Goal: Task Accomplishment & Management: Use online tool/utility

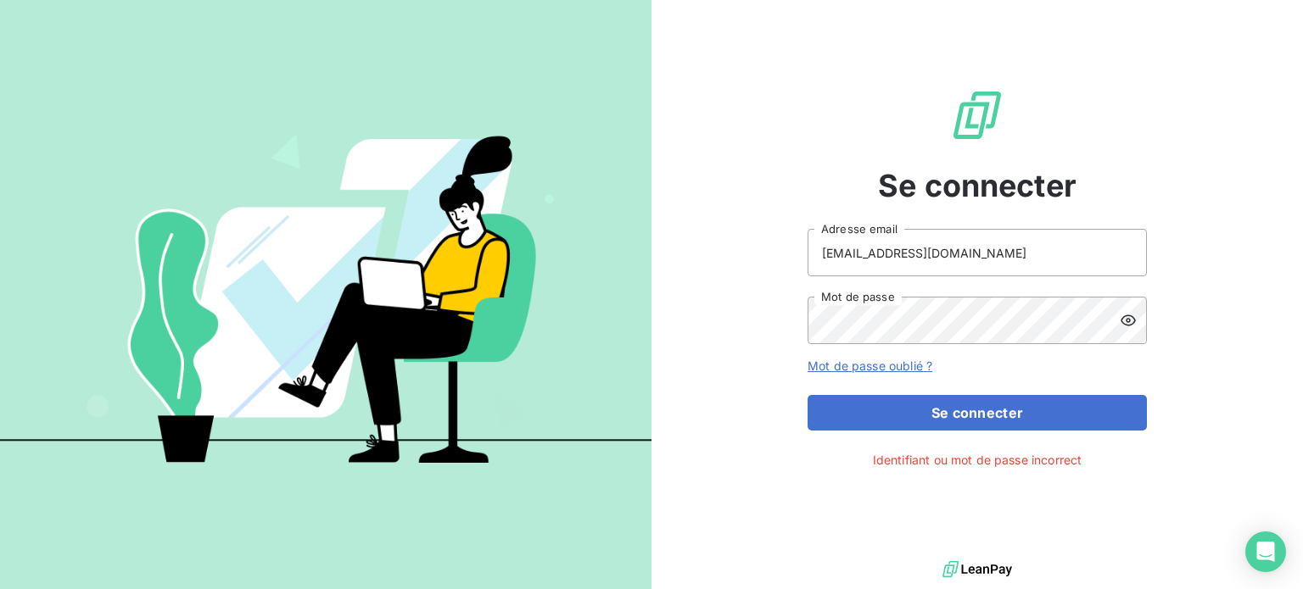
click at [1132, 329] on div at bounding box center [1133, 320] width 27 height 47
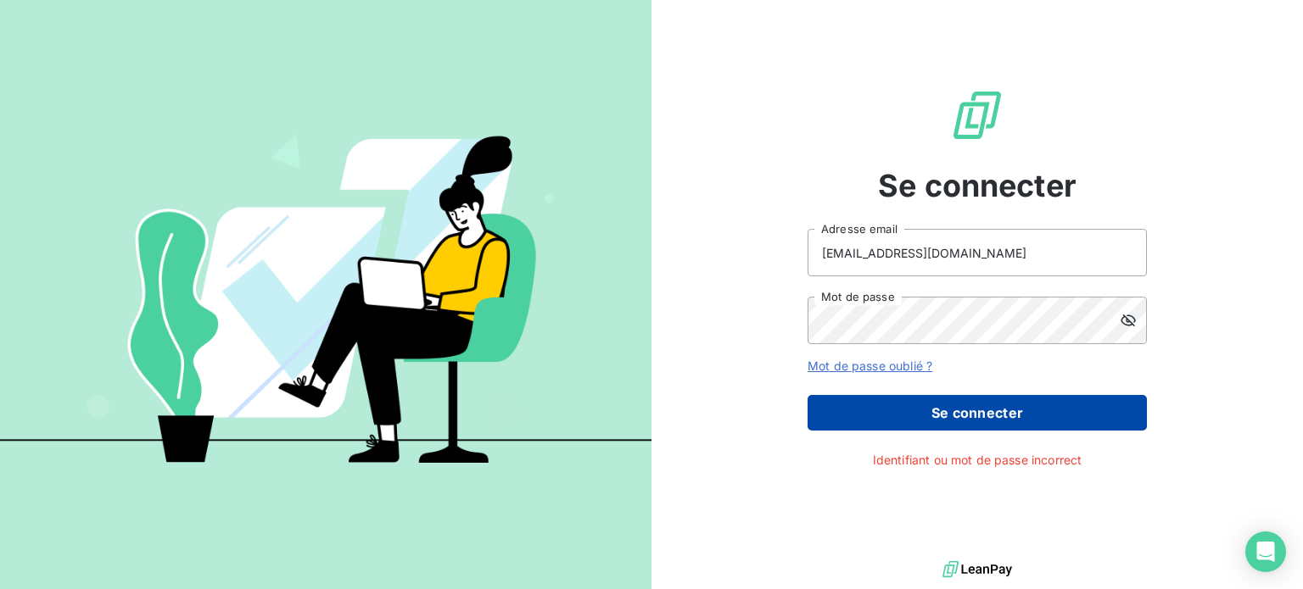
click at [1064, 414] on button "Se connecter" at bounding box center [976, 413] width 339 height 36
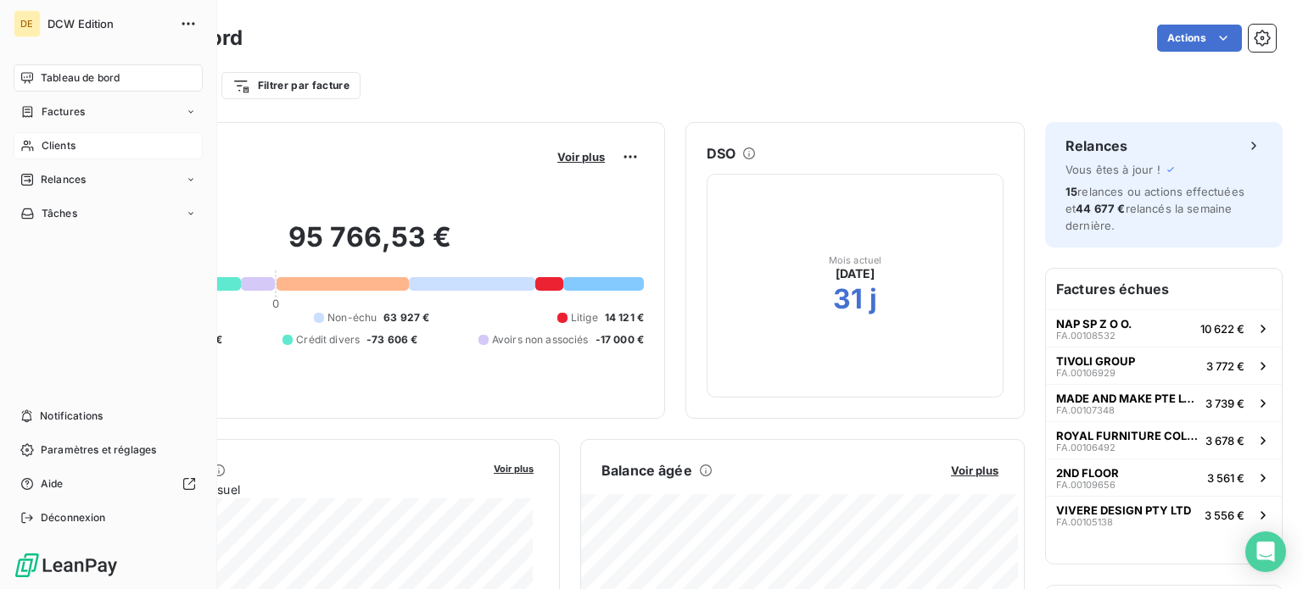
click at [53, 145] on span "Clients" at bounding box center [59, 145] width 34 height 15
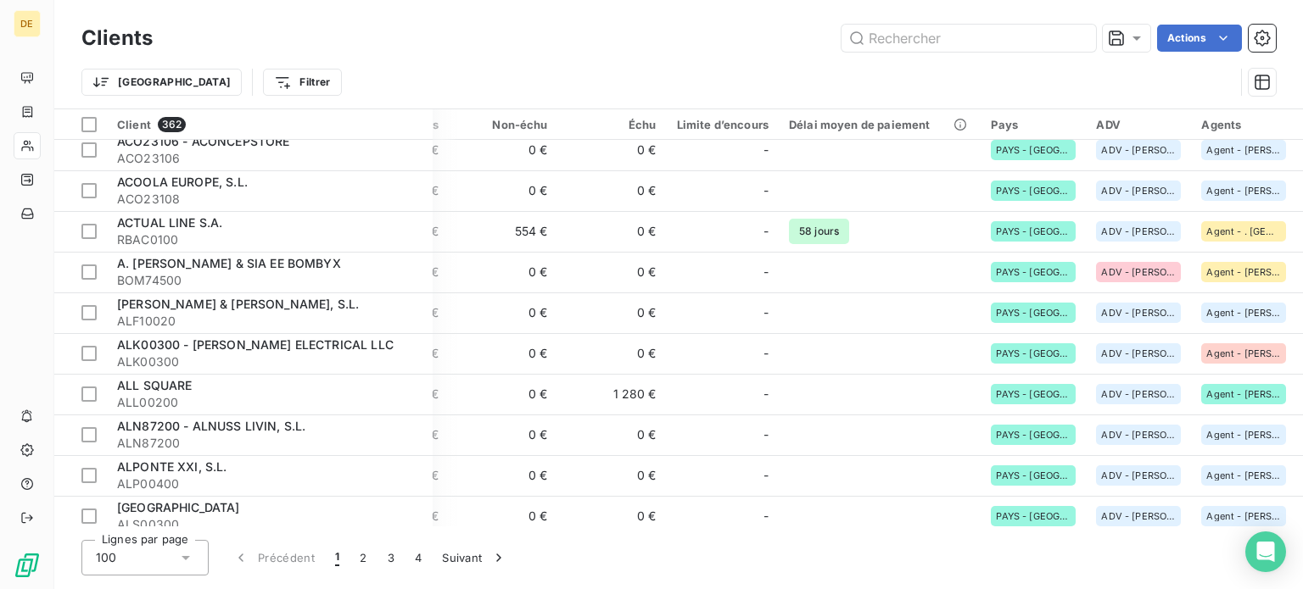
scroll to position [254, 376]
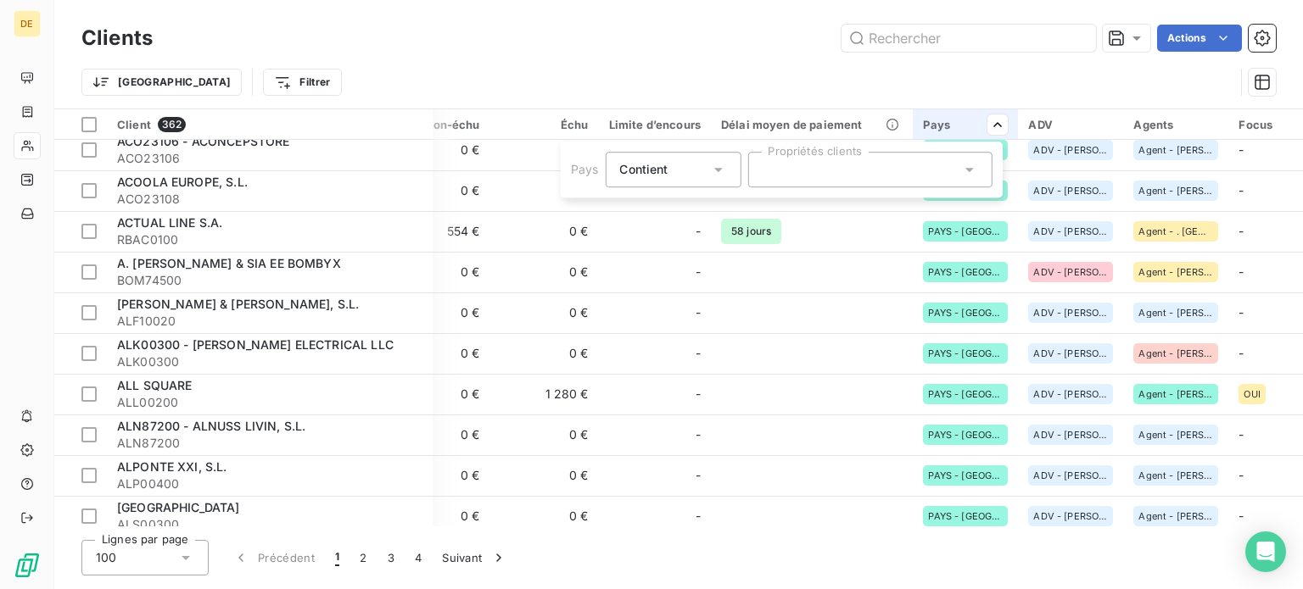
click at [993, 128] on html "DE Clients Actions Trier Filtrer Client 362 Plan de relance Montant d'encours N…" at bounding box center [651, 294] width 1303 height 589
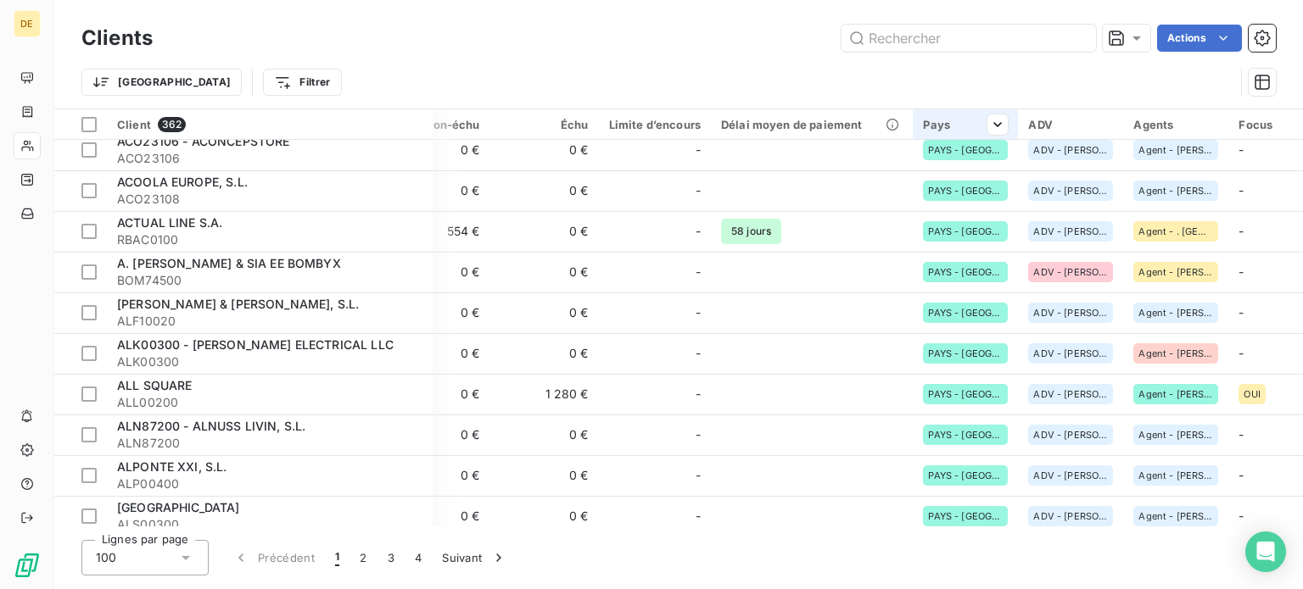
click at [935, 129] on div "Pays" at bounding box center [965, 125] width 85 height 14
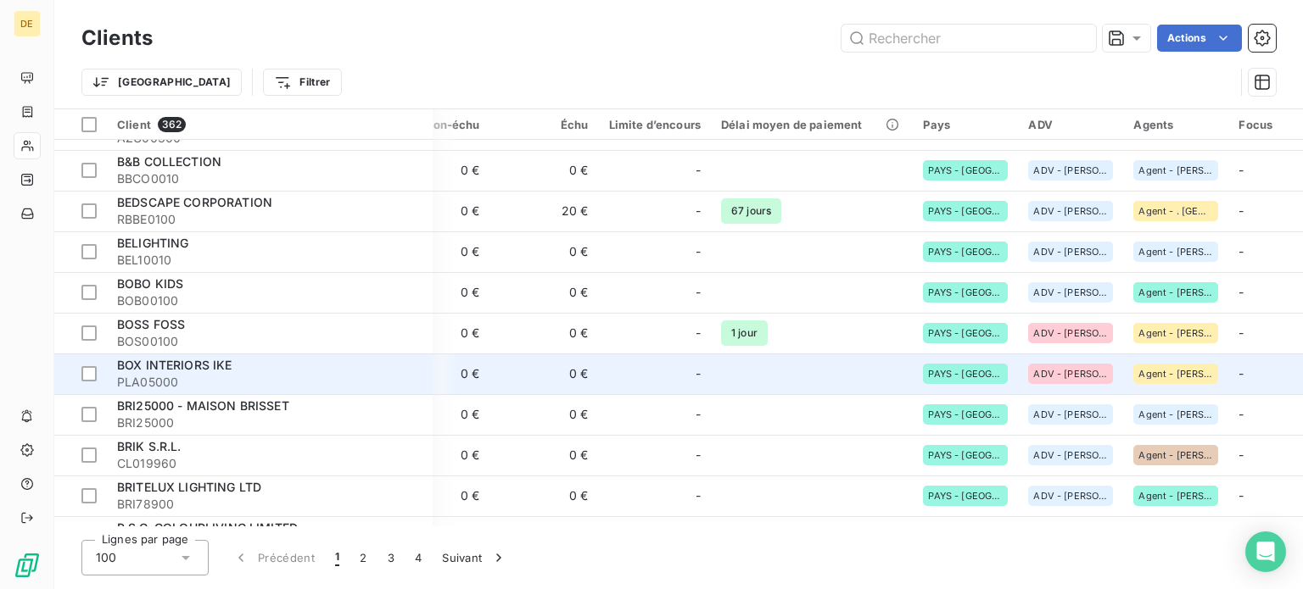
scroll to position [2036, 376]
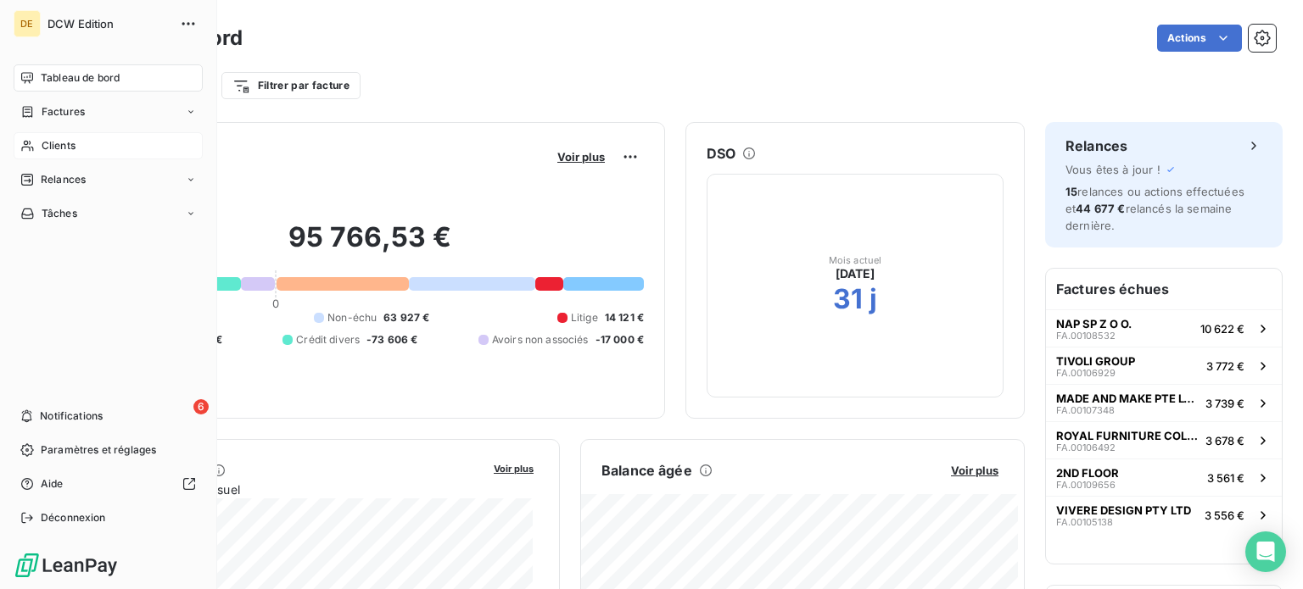
click at [74, 140] on span "Clients" at bounding box center [59, 145] width 34 height 15
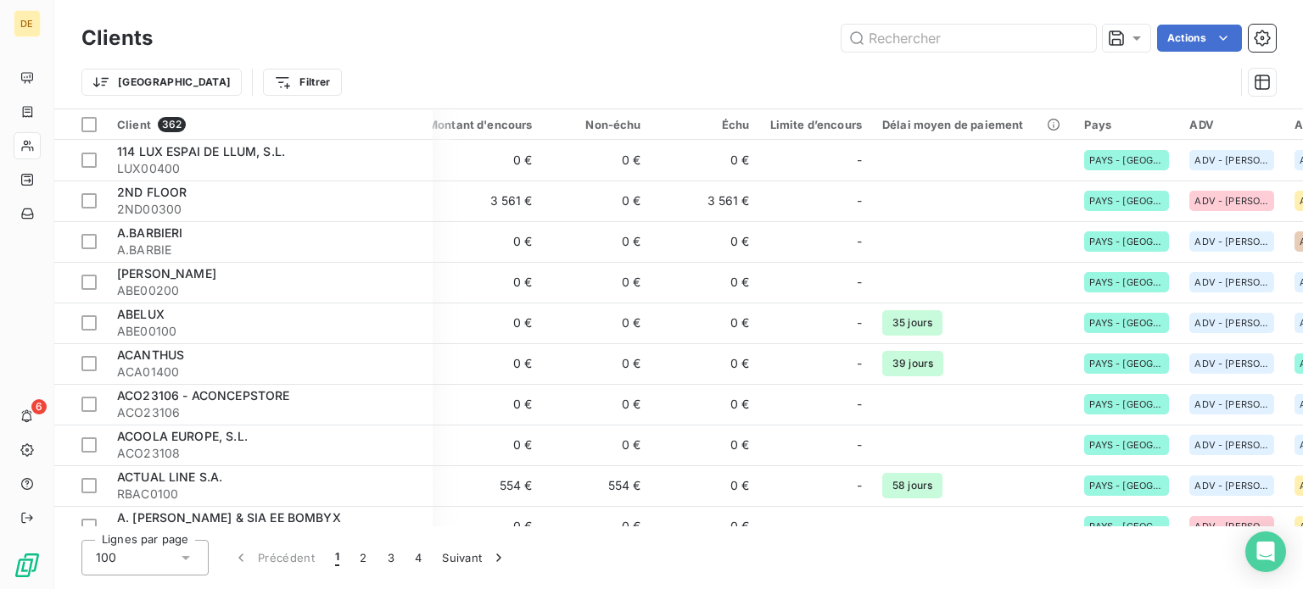
scroll to position [0, 376]
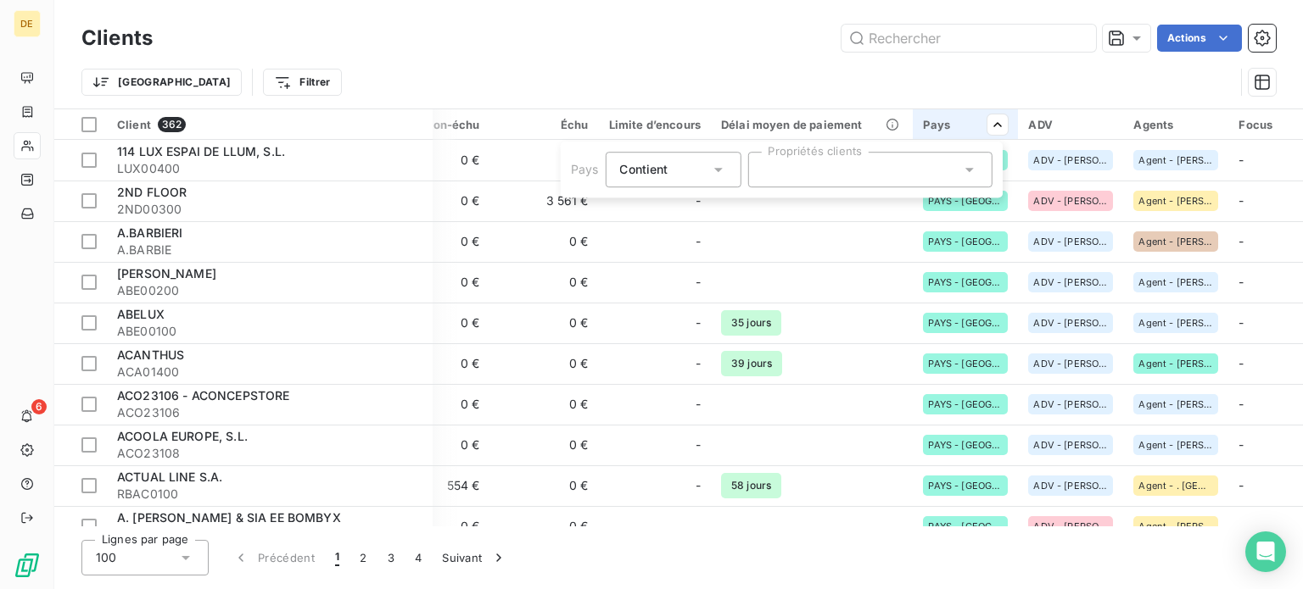
click at [638, 187] on div "Contient is" at bounding box center [673, 170] width 136 height 36
click at [638, 187] on div "Contient" at bounding box center [673, 170] width 136 height 36
click at [927, 80] on html "DE 6 Clients Actions Trier Filtrer Client 362 Plan de relance Montant d'encours…" at bounding box center [651, 294] width 1303 height 589
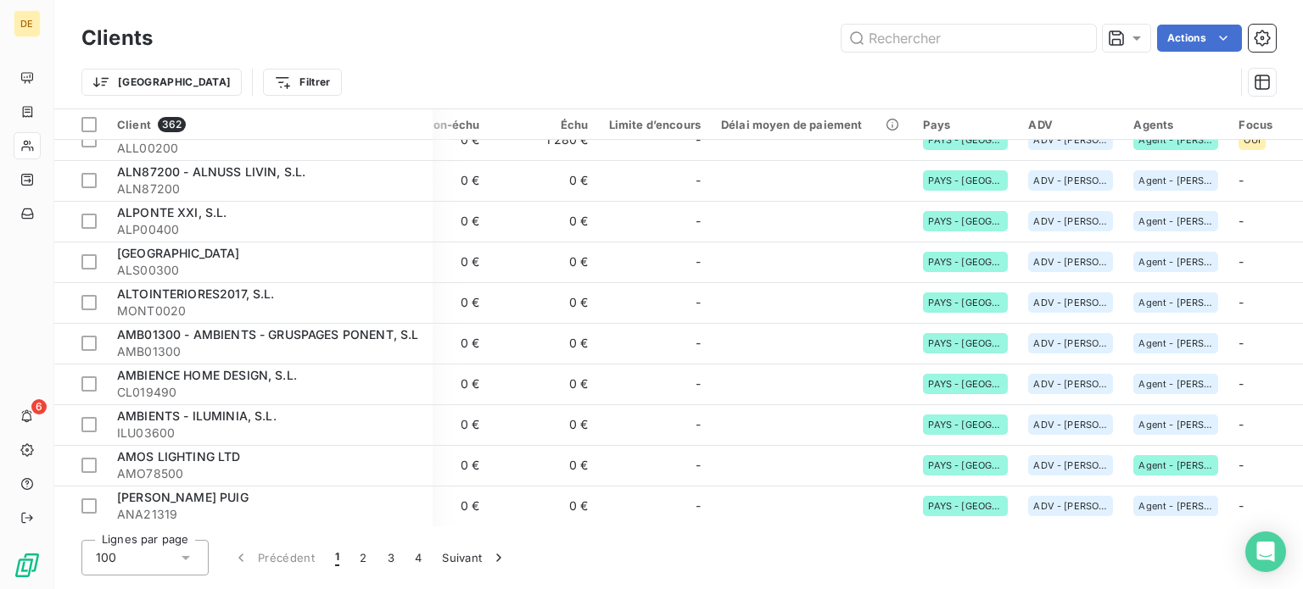
scroll to position [763, 376]
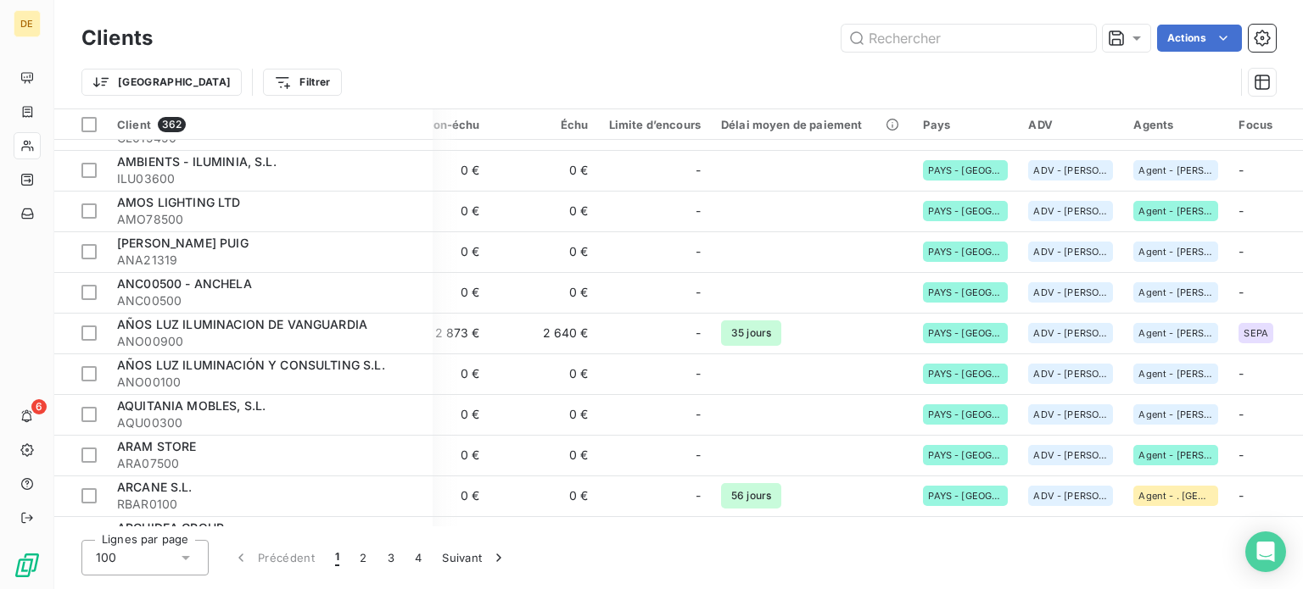
click at [172, 573] on div "100" at bounding box center [144, 558] width 127 height 36
click at [87, 118] on div at bounding box center [88, 124] width 15 height 15
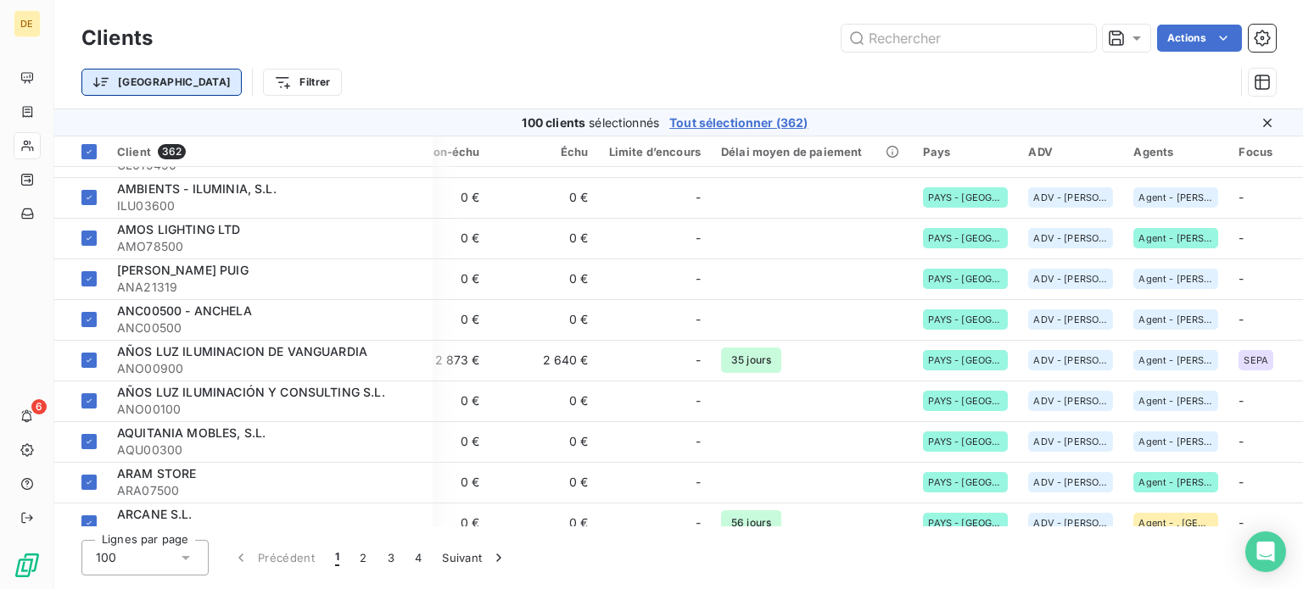
click at [121, 79] on html "DE 6 Clients Actions Trier Filtrer 100 clients sélectionnés Tout sélectionner (…" at bounding box center [651, 294] width 1303 height 589
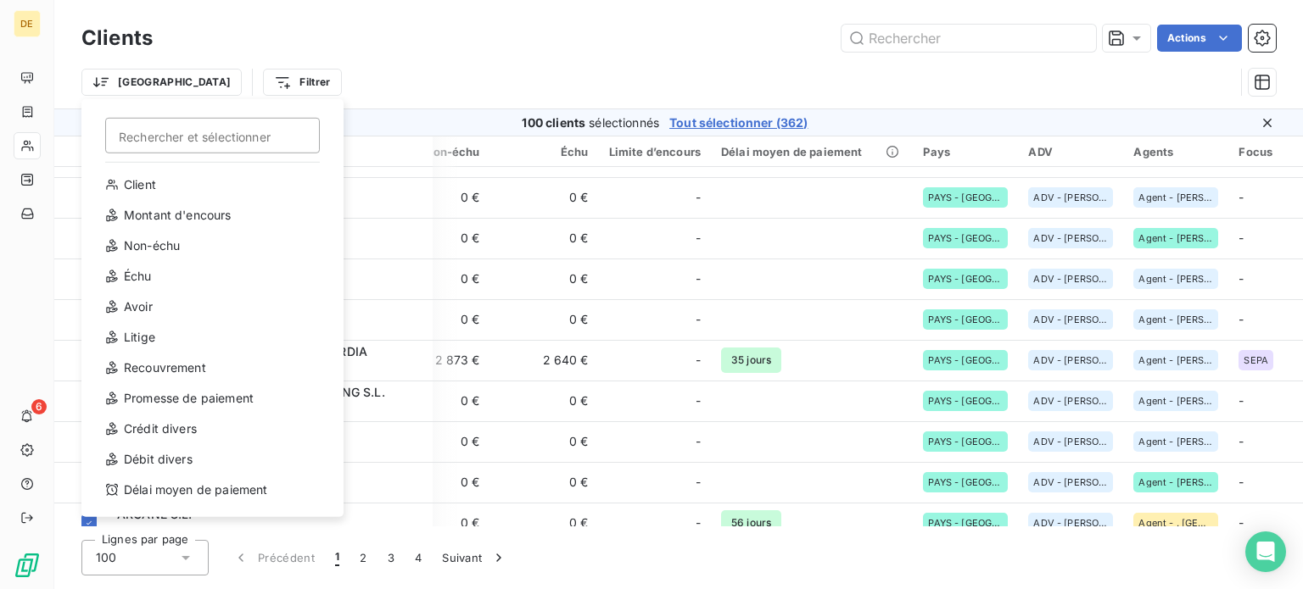
click at [204, 83] on html "DE 6 Clients Actions Trier Rechercher et sélectionner Client Montant d'encours …" at bounding box center [651, 294] width 1303 height 589
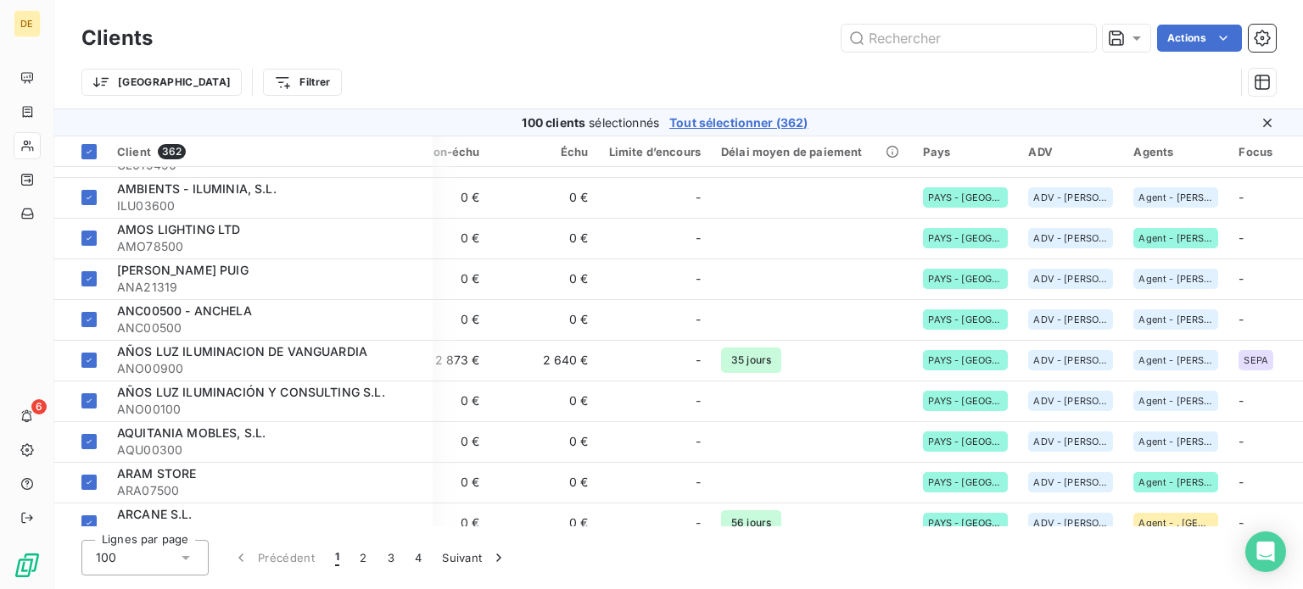
click at [772, 115] on span "Tout sélectionner (362)" at bounding box center [738, 123] width 138 height 17
click at [1254, 93] on button "button" at bounding box center [1262, 82] width 27 height 27
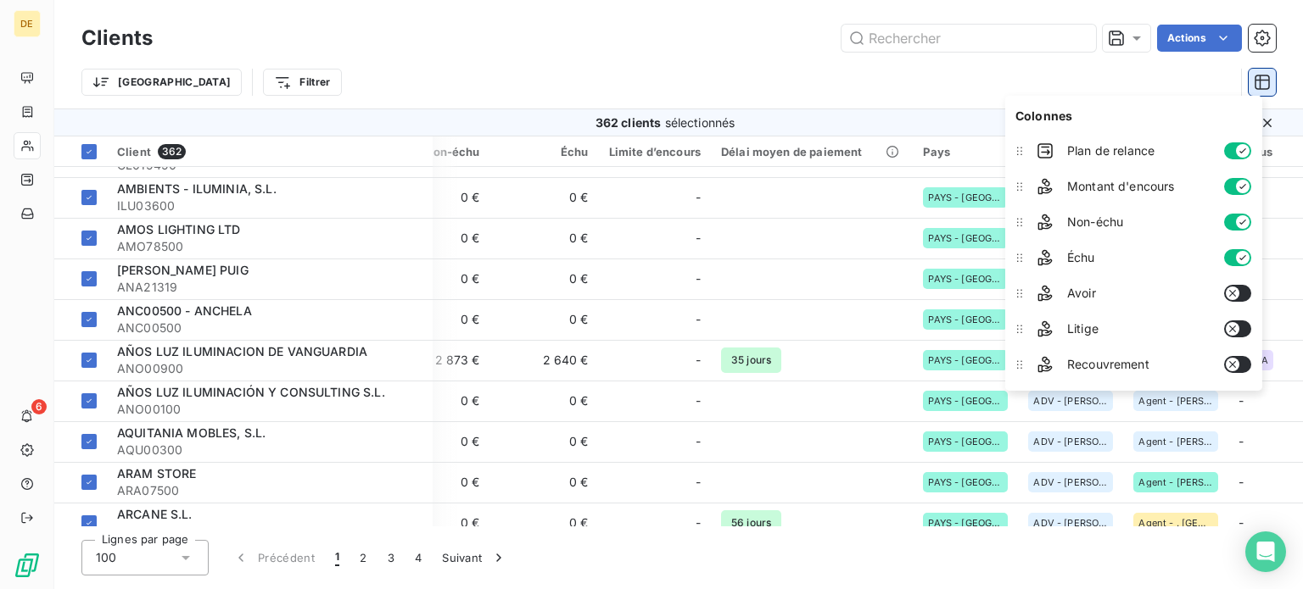
click at [1254, 93] on button "button" at bounding box center [1262, 82] width 27 height 27
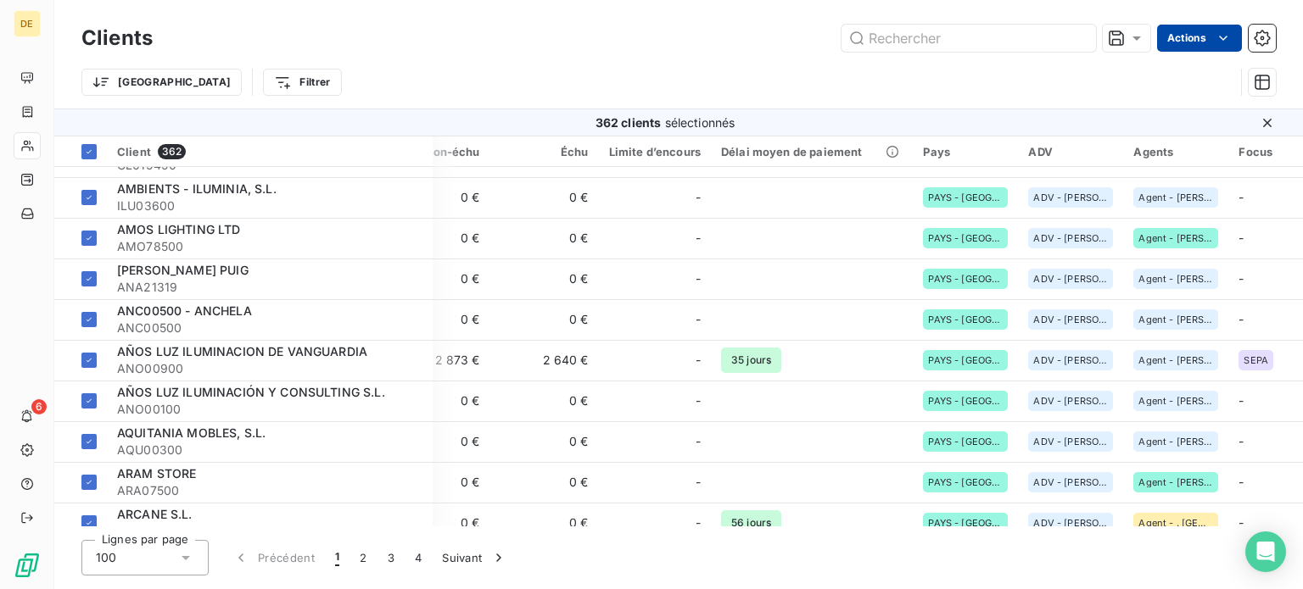
click at [1231, 47] on html "DE 6 Clients Actions Trier Filtrer 362 clients sélectionnés Client 362 Plan de …" at bounding box center [651, 294] width 1303 height 589
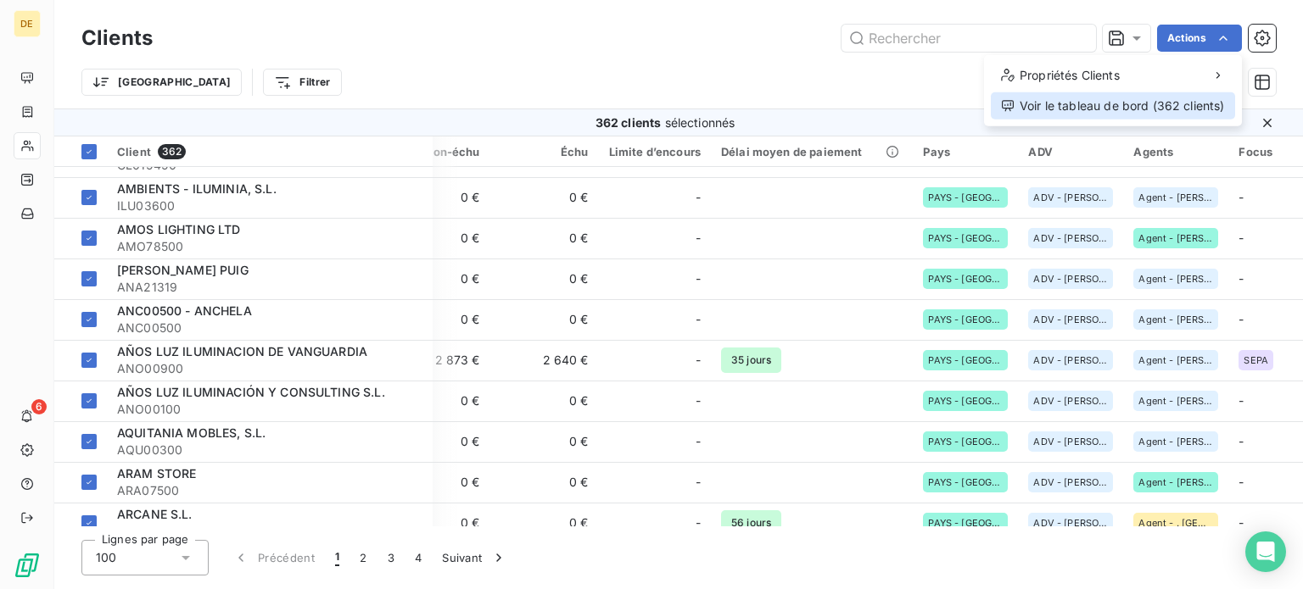
click at [1198, 98] on div "Voir le tableau de bord (362 clients)" at bounding box center [1113, 105] width 244 height 27
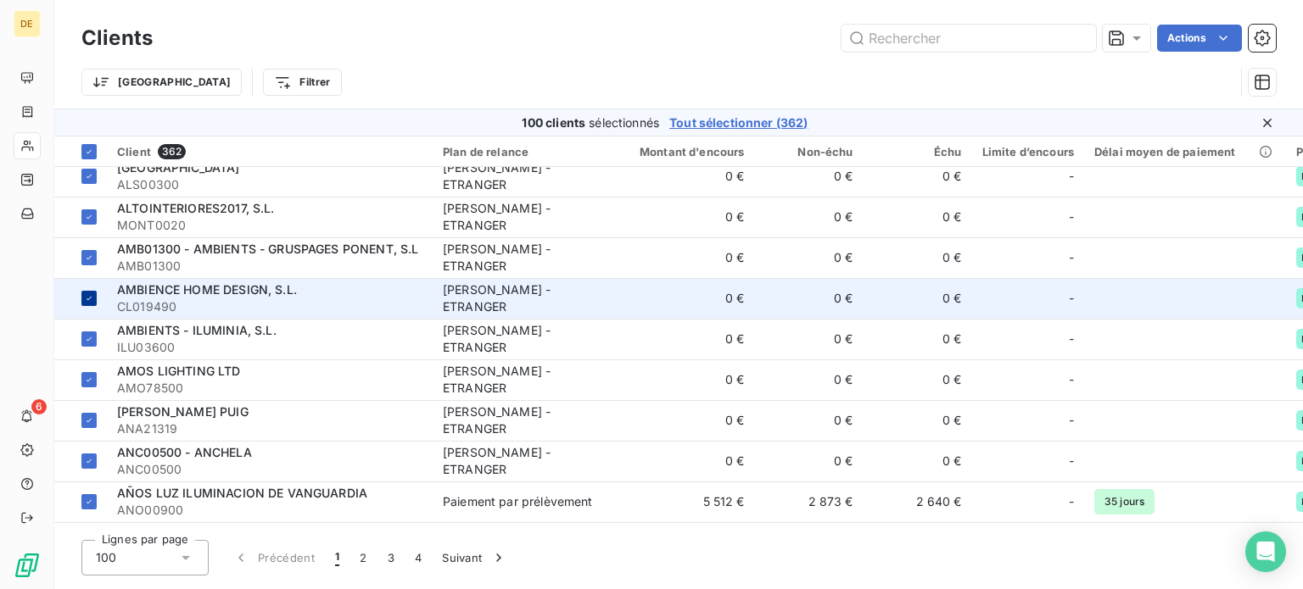
scroll to position [763, 0]
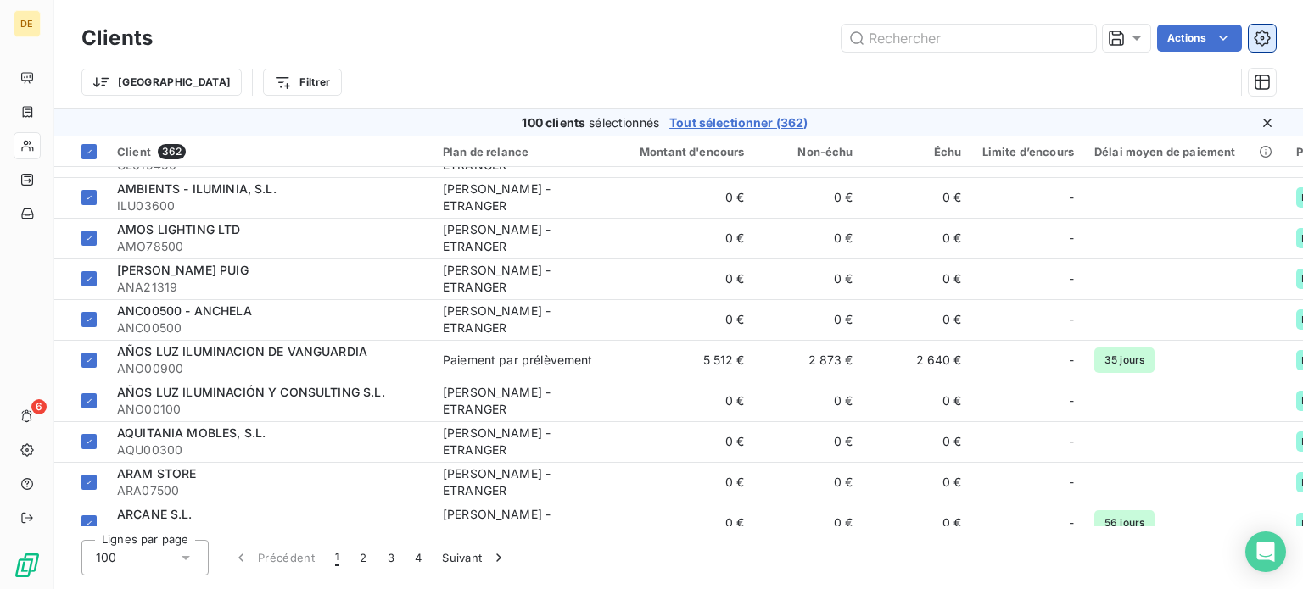
click at [1259, 47] on button "button" at bounding box center [1262, 38] width 27 height 27
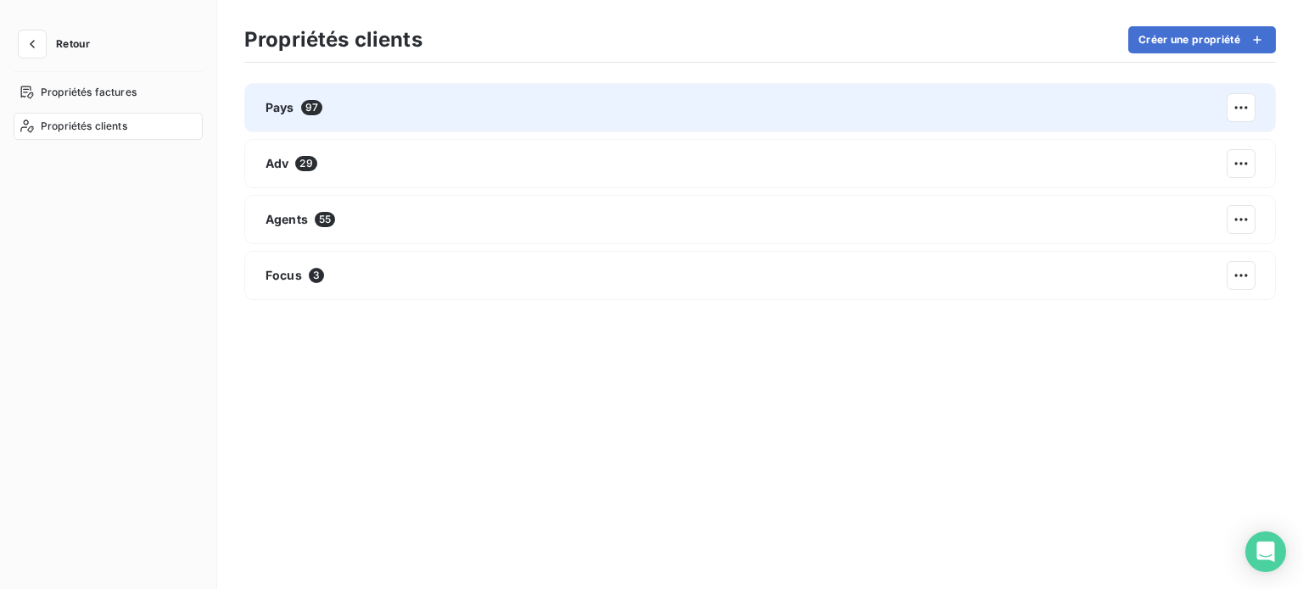
click at [316, 106] on span "97" at bounding box center [311, 107] width 21 height 15
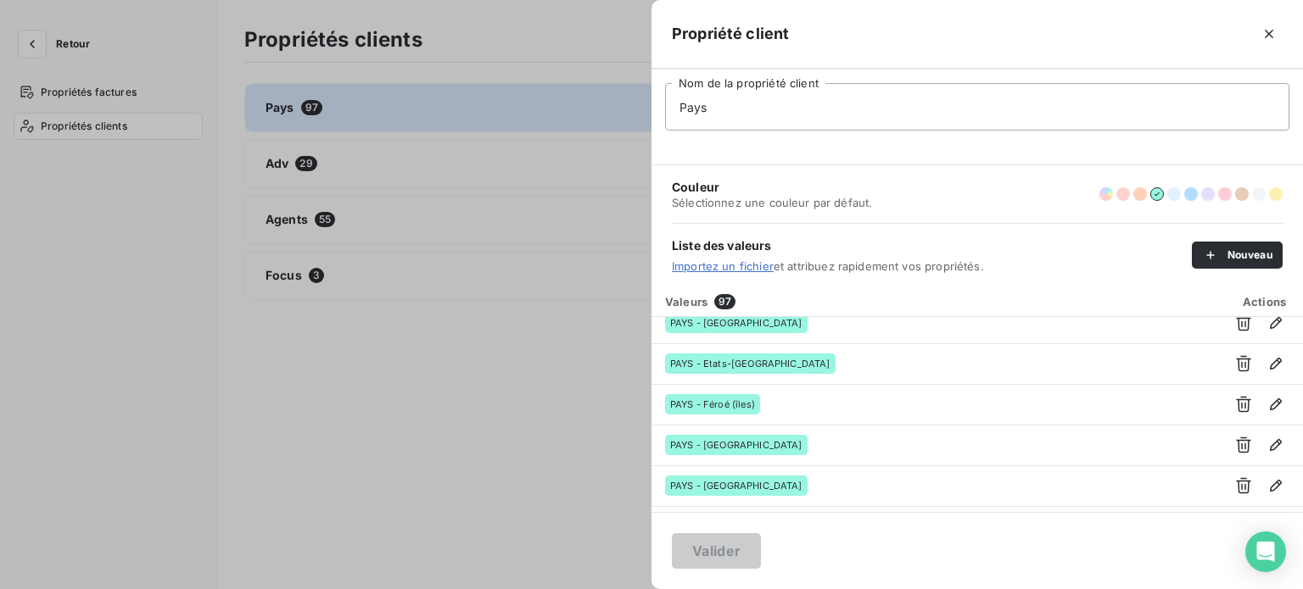
scroll to position [1160, 0]
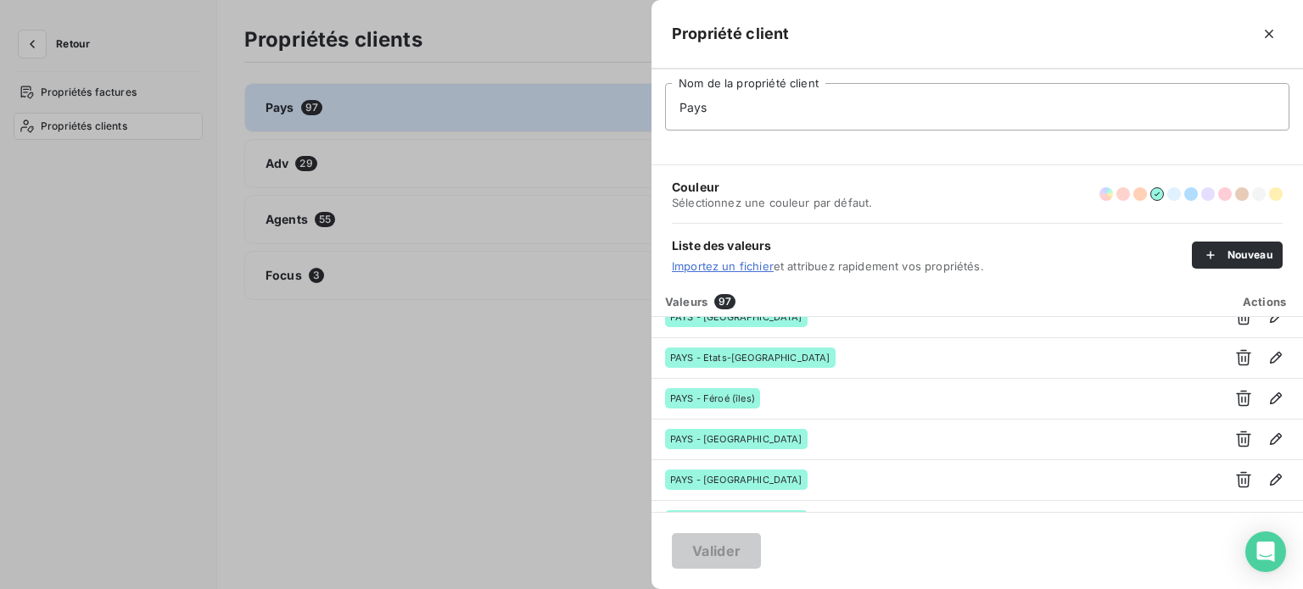
click at [485, 438] on div at bounding box center [651, 294] width 1303 height 589
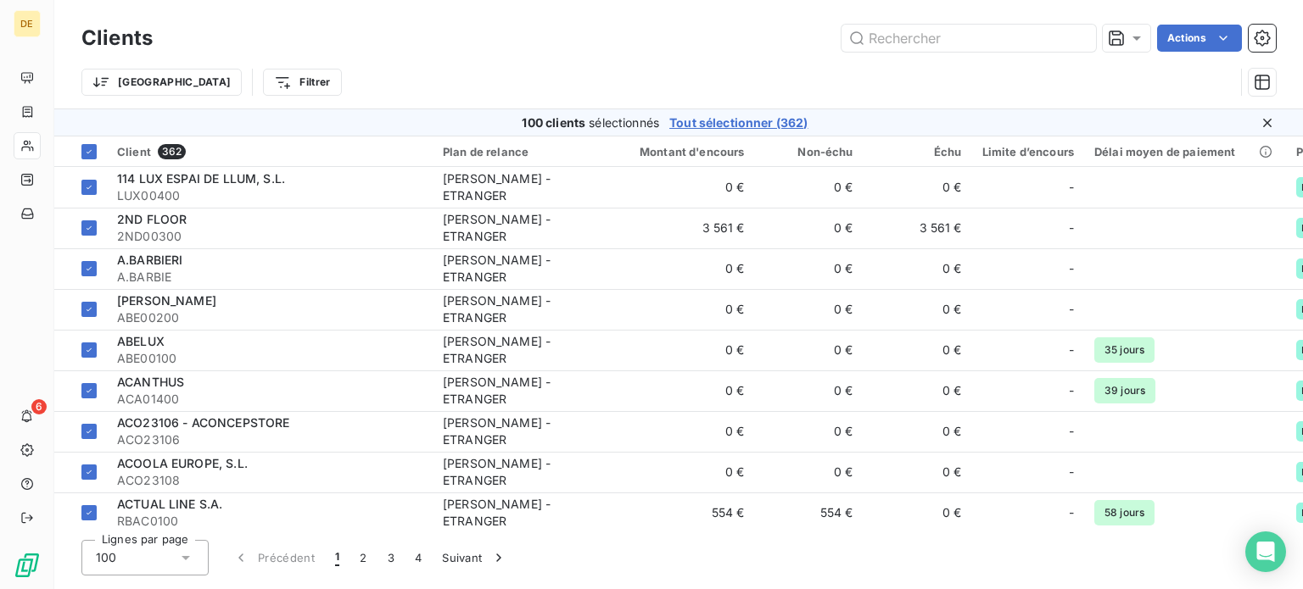
click at [646, 45] on div "Actions" at bounding box center [724, 38] width 1103 height 27
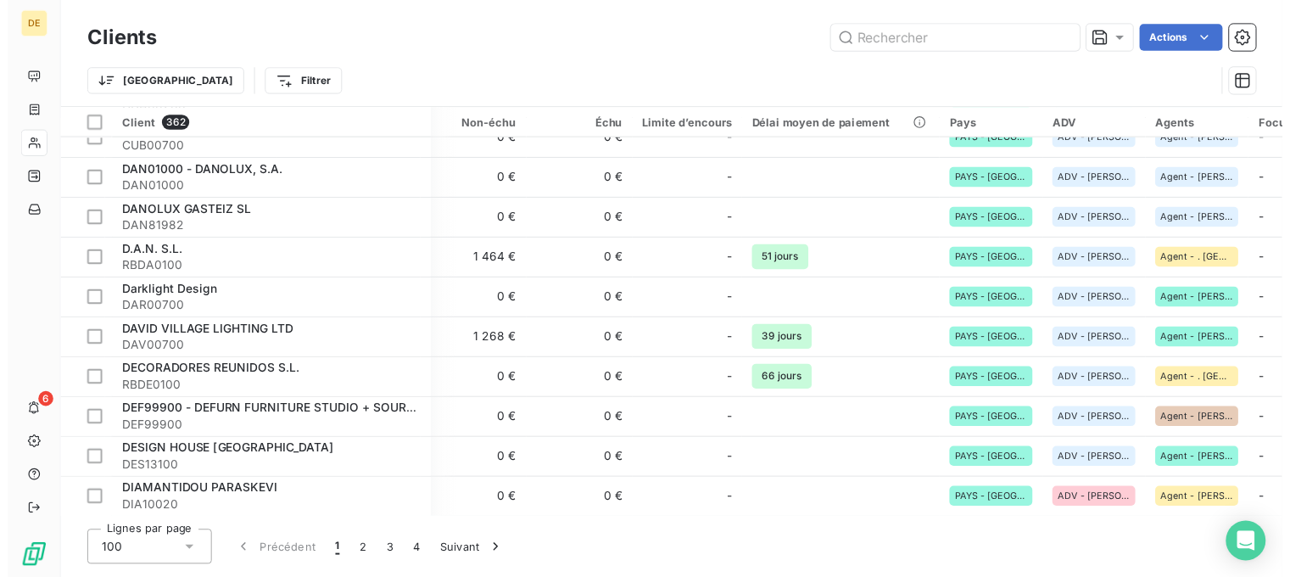
scroll to position [3691, 333]
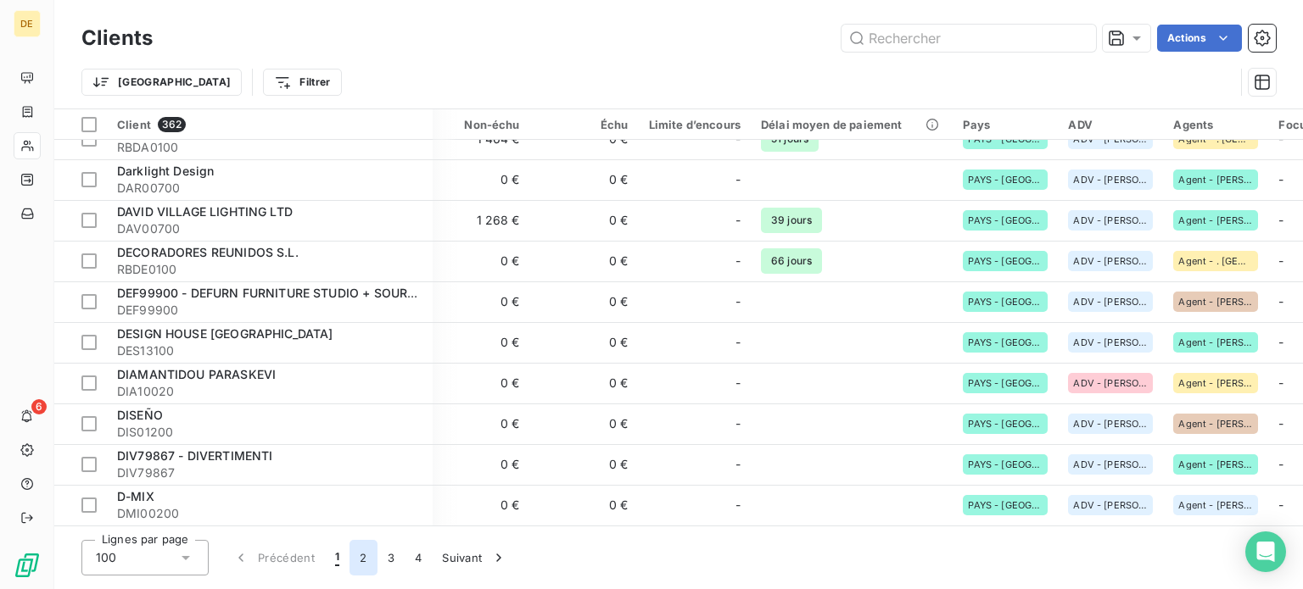
click at [358, 558] on button "2" at bounding box center [362, 558] width 27 height 36
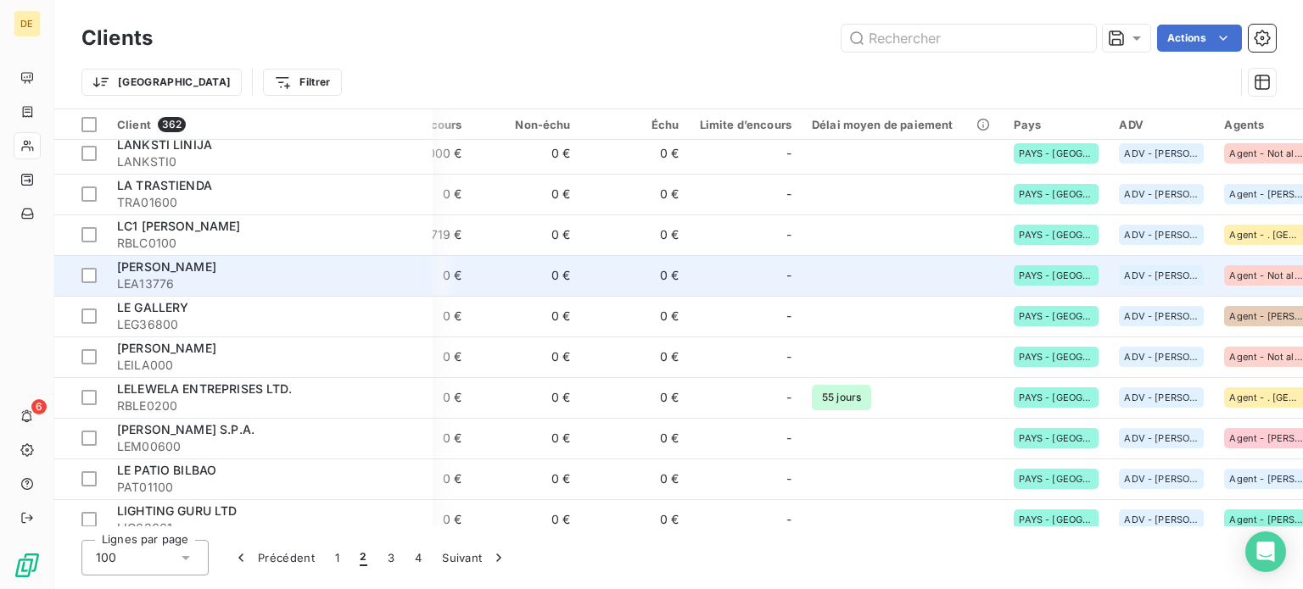
scroll to position [2928, 282]
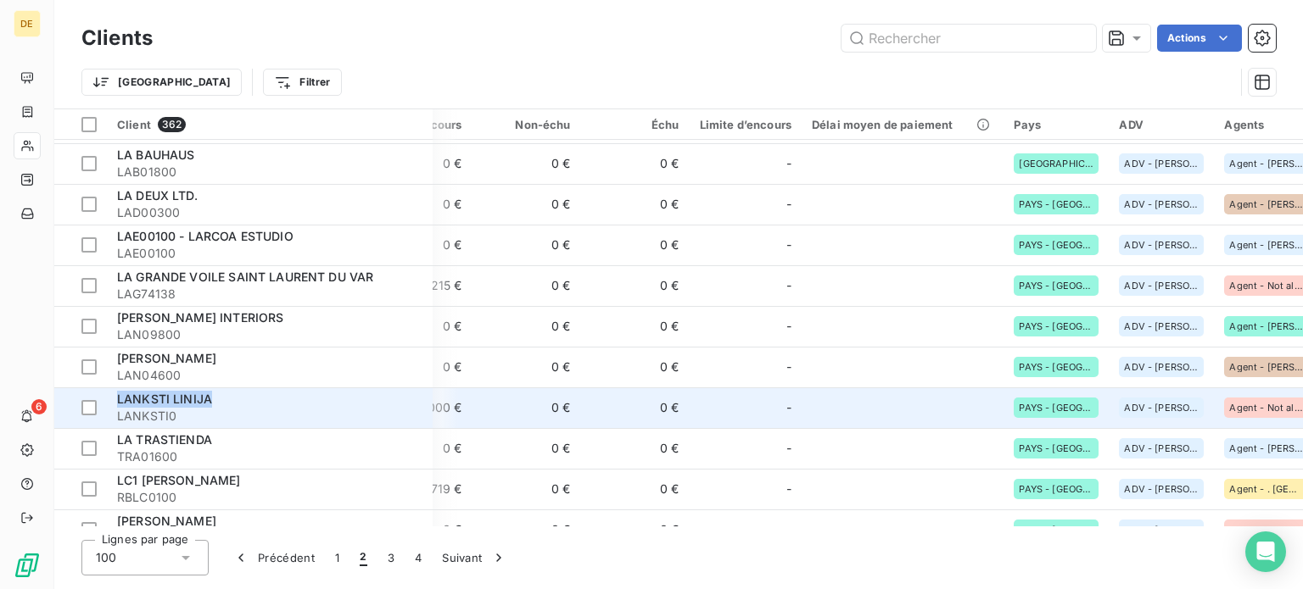
click at [207, 407] on td "LANKSTI LINIJA LANKSTI0" at bounding box center [270, 408] width 326 height 41
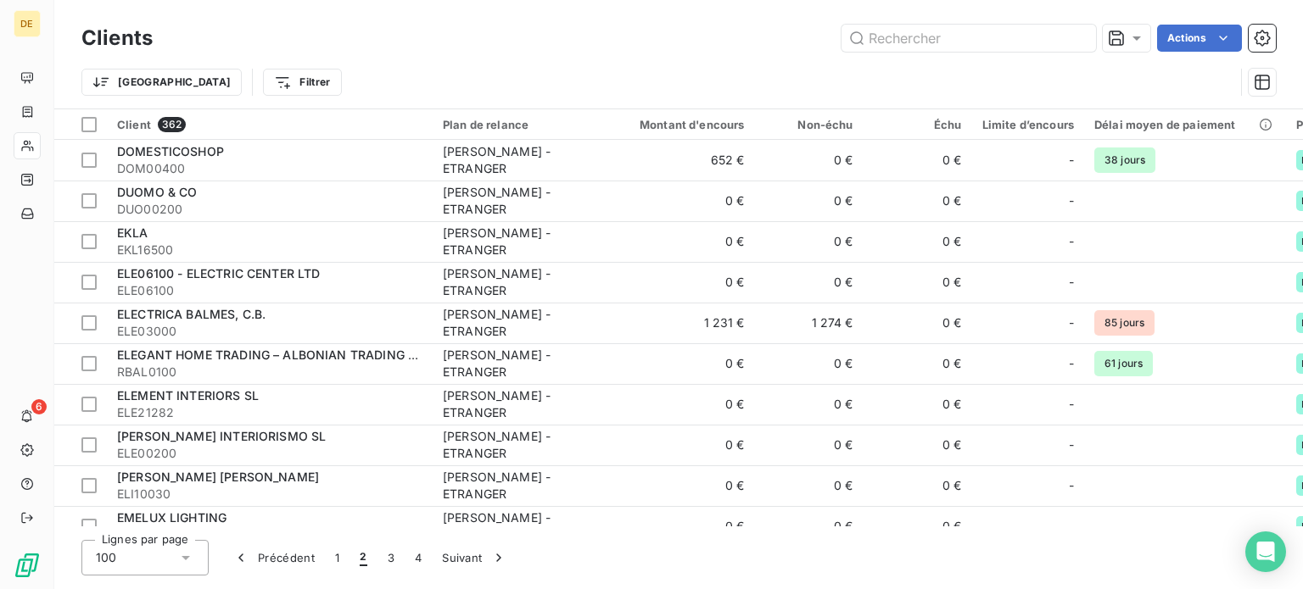
drag, startPoint x: 452, startPoint y: 527, endPoint x: 597, endPoint y: 525, distance: 145.0
click at [597, 525] on div "Clients Actions Trier Filtrer Client 362 Plan de relance Montant d'encours Non-…" at bounding box center [678, 294] width 1249 height 589
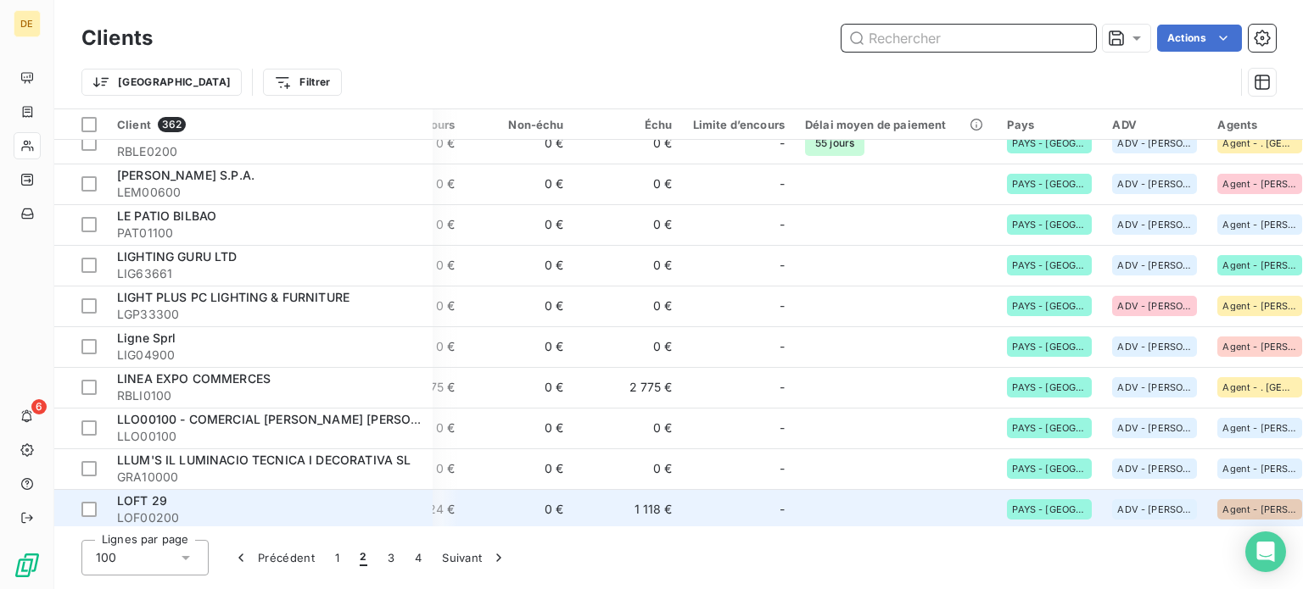
scroll to position [3182, 289]
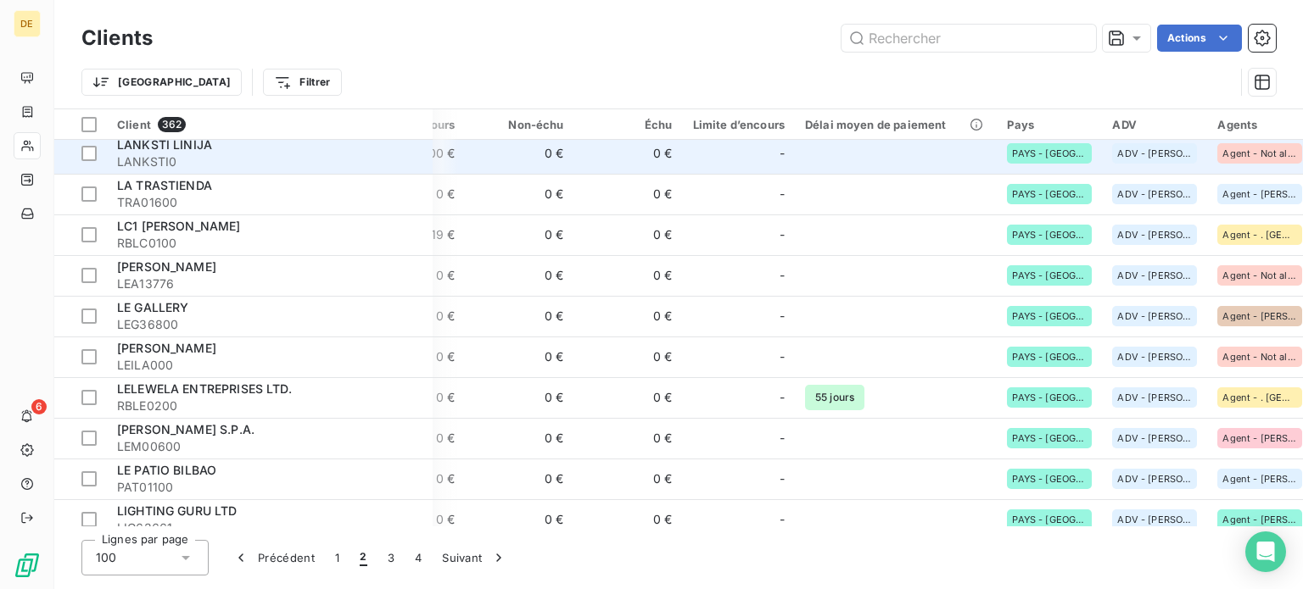
click at [148, 150] on span "LANKSTI LINIJA" at bounding box center [164, 144] width 95 height 14
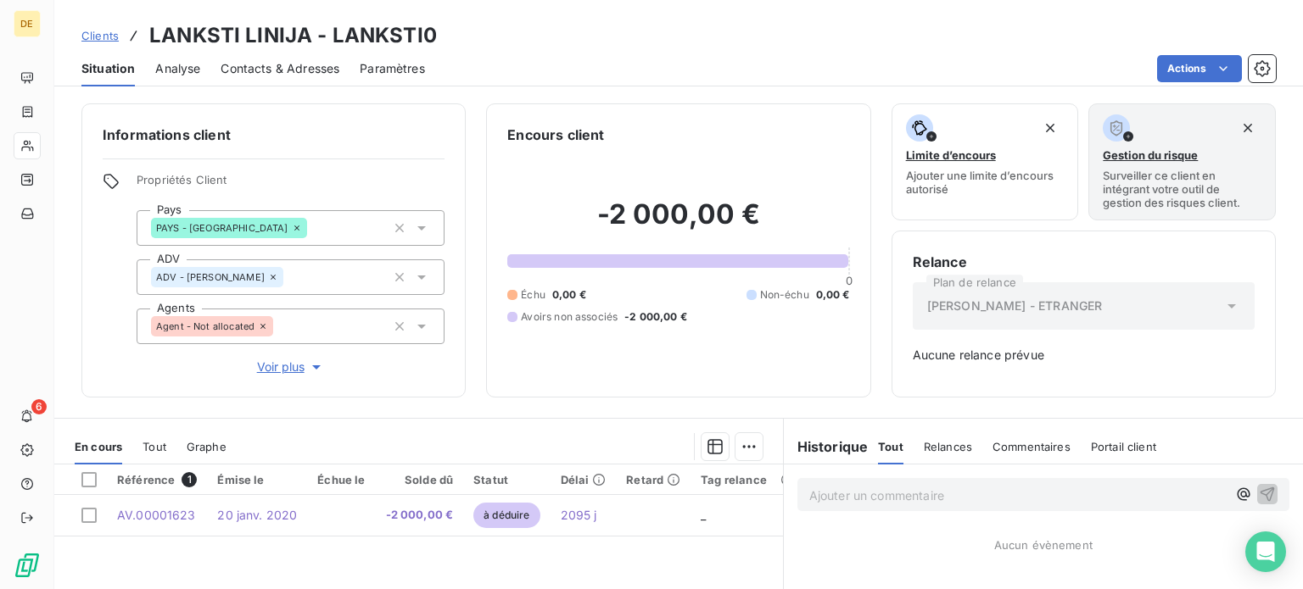
click at [278, 274] on icon at bounding box center [273, 277] width 10 height 10
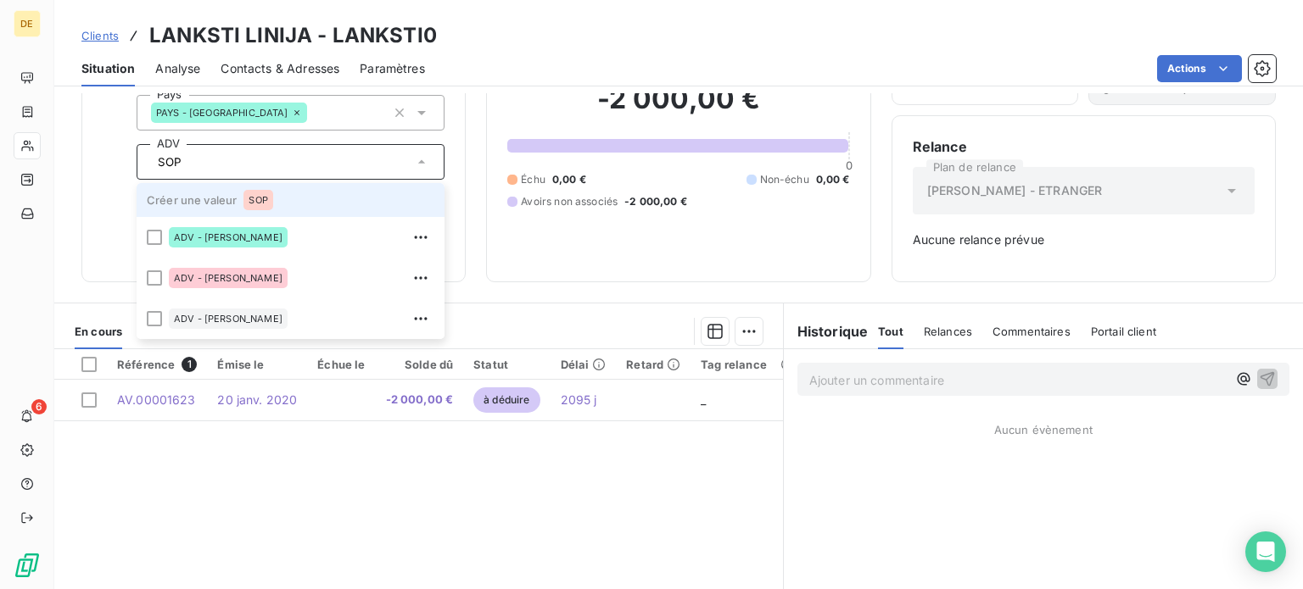
type input "SOP²"
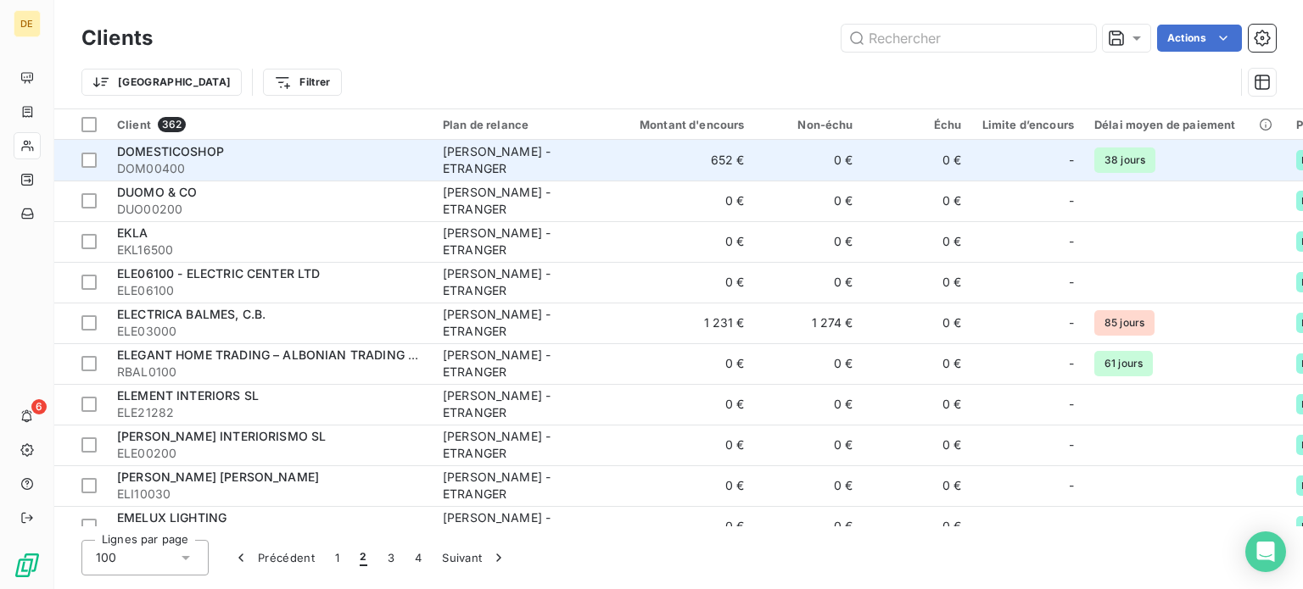
click at [185, 162] on span "DOM00400" at bounding box center [269, 168] width 305 height 17
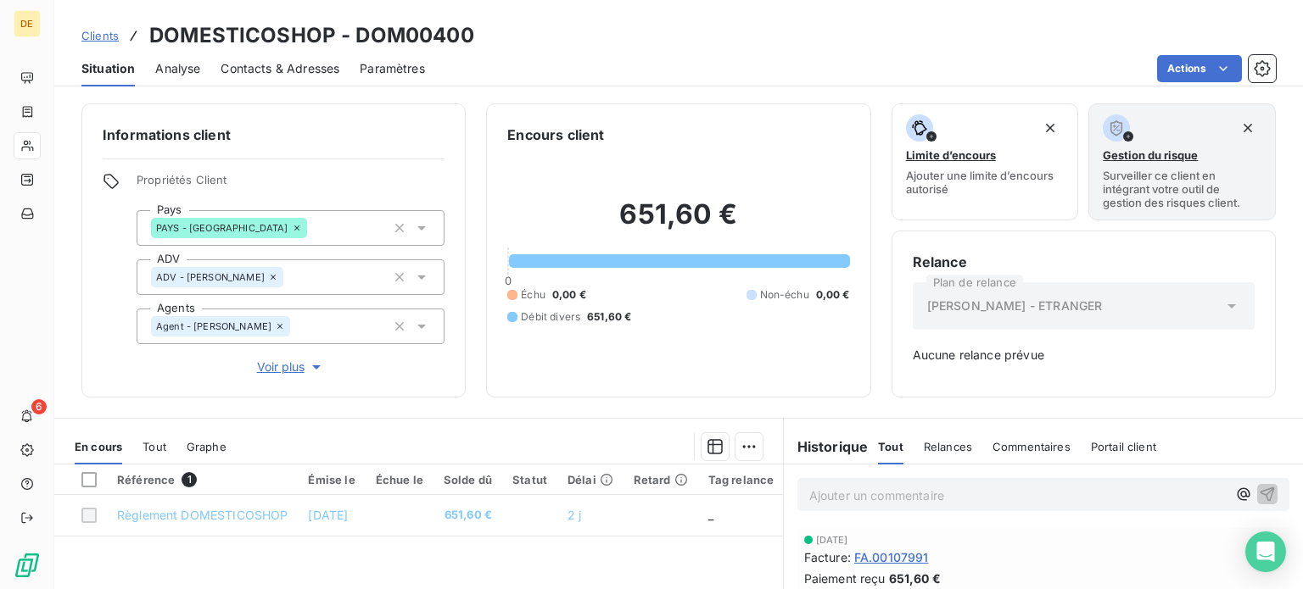
click at [417, 278] on icon at bounding box center [421, 278] width 8 height 4
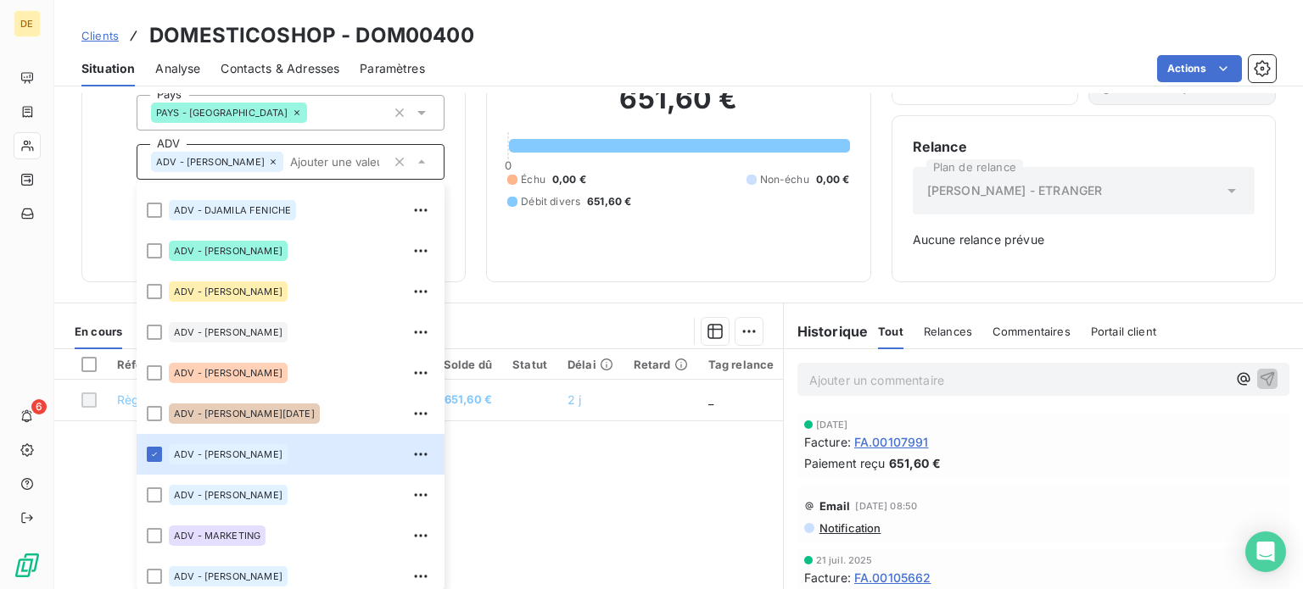
scroll to position [387, 0]
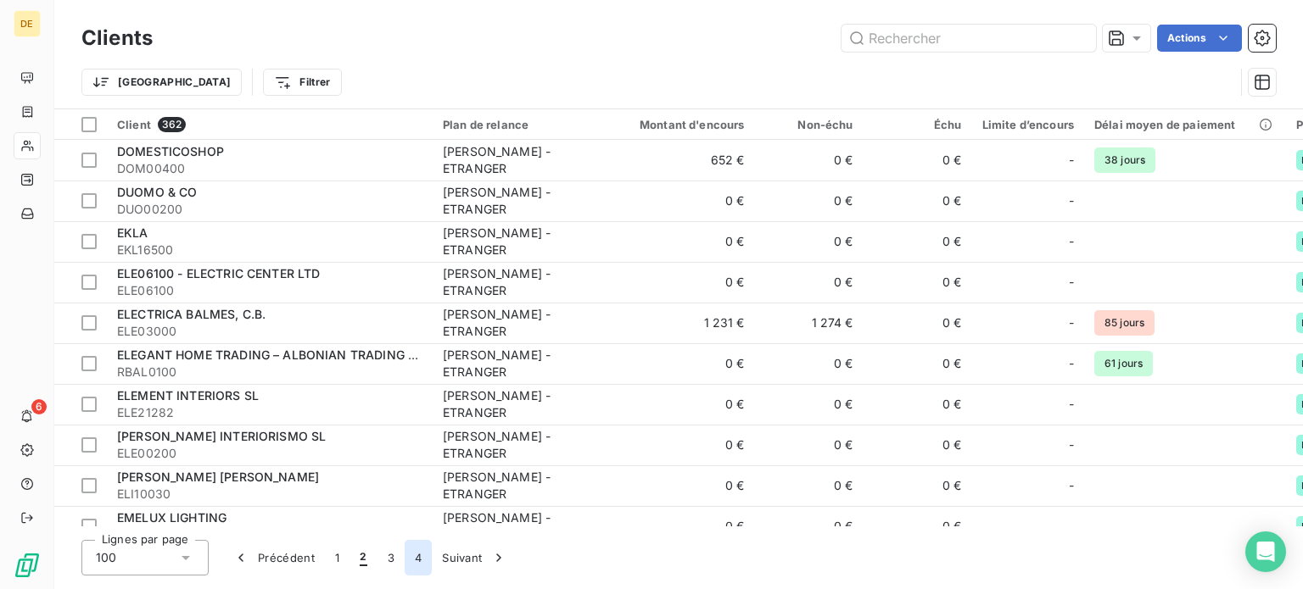
click at [418, 558] on button "4" at bounding box center [418, 558] width 27 height 36
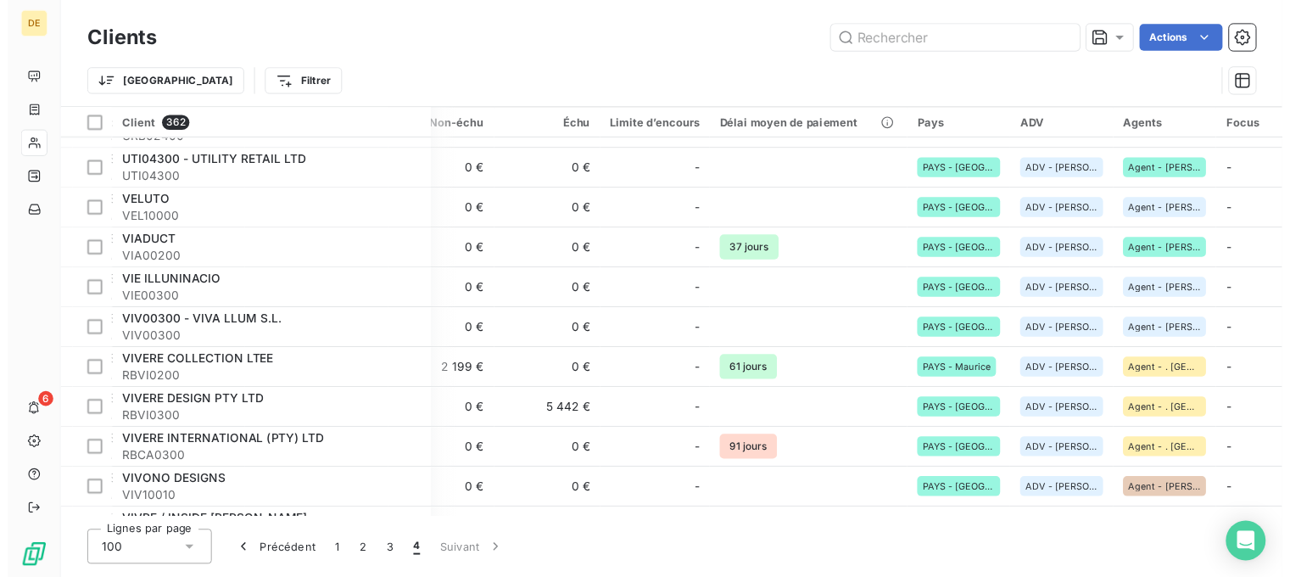
scroll to position [2144, 366]
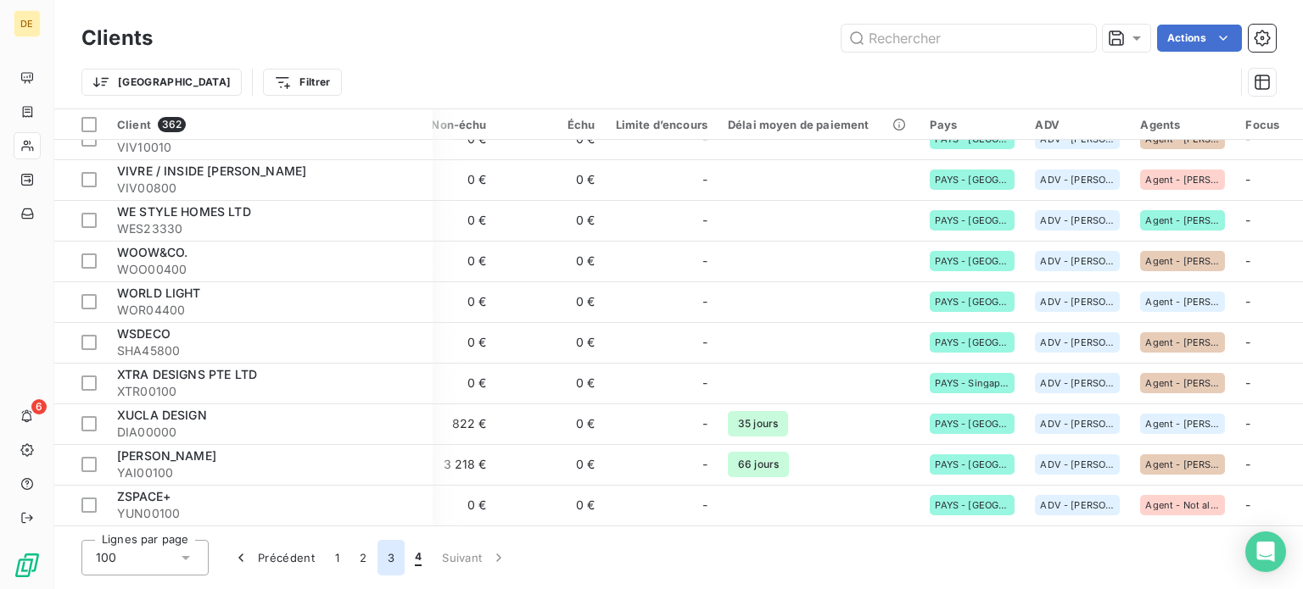
click at [392, 556] on button "3" at bounding box center [390, 558] width 27 height 36
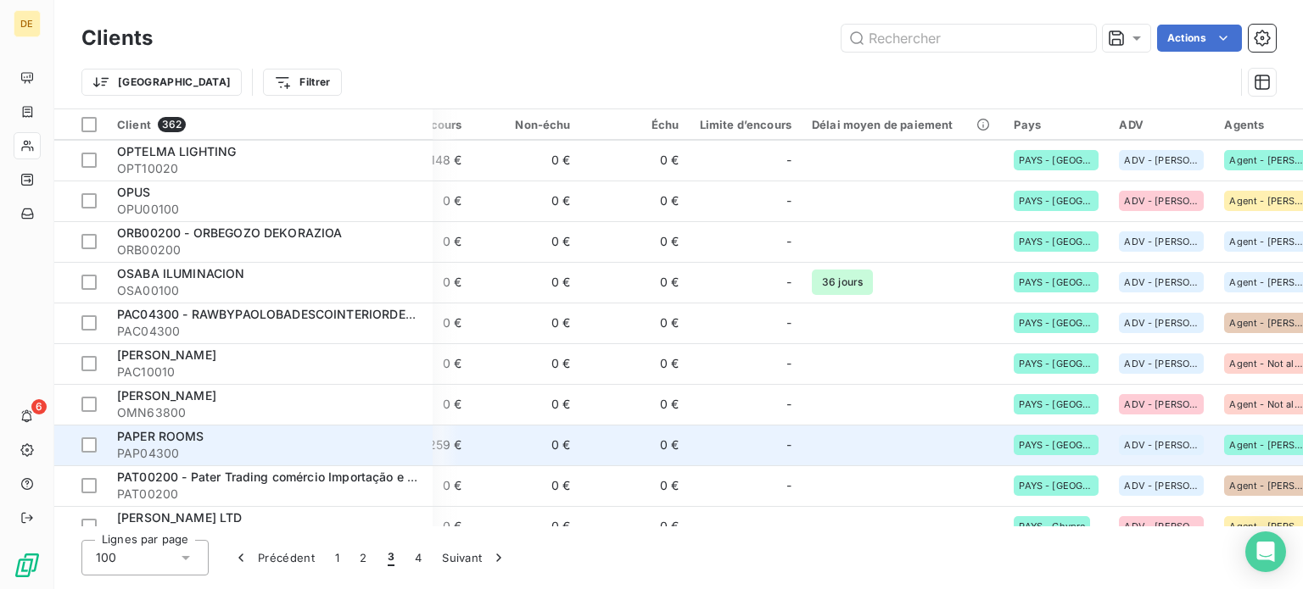
scroll to position [2290, 282]
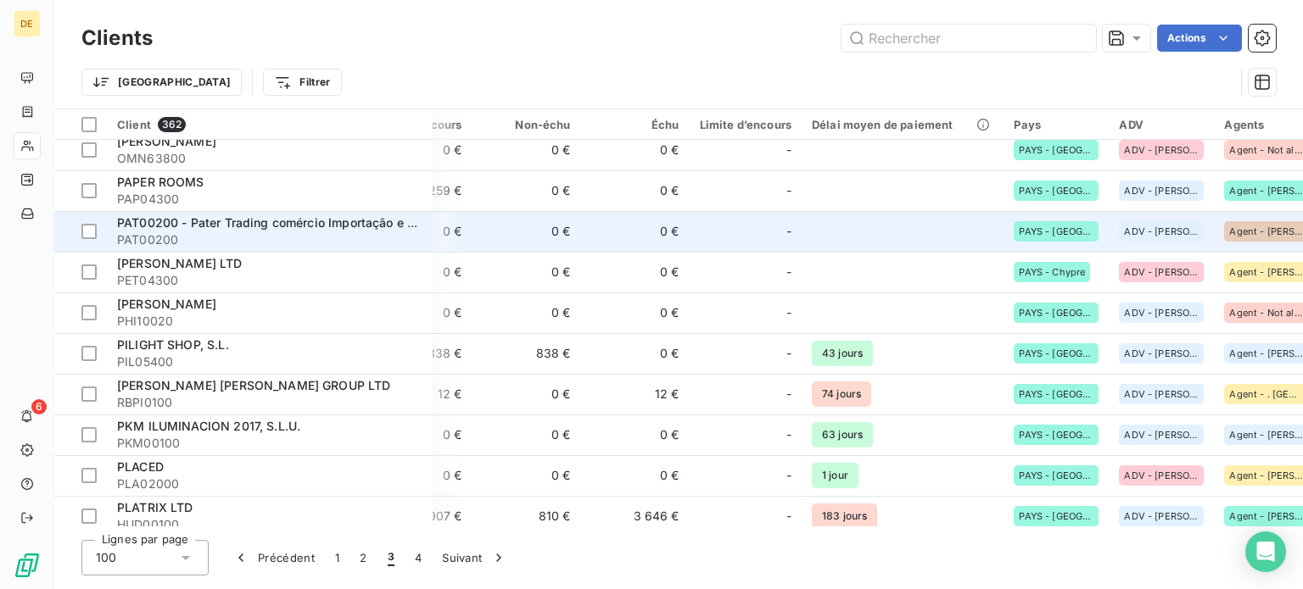
click at [375, 226] on span "PAT00200 - Pater Trading comércio Importação e Exportação LTD" at bounding box center [307, 222] width 381 height 14
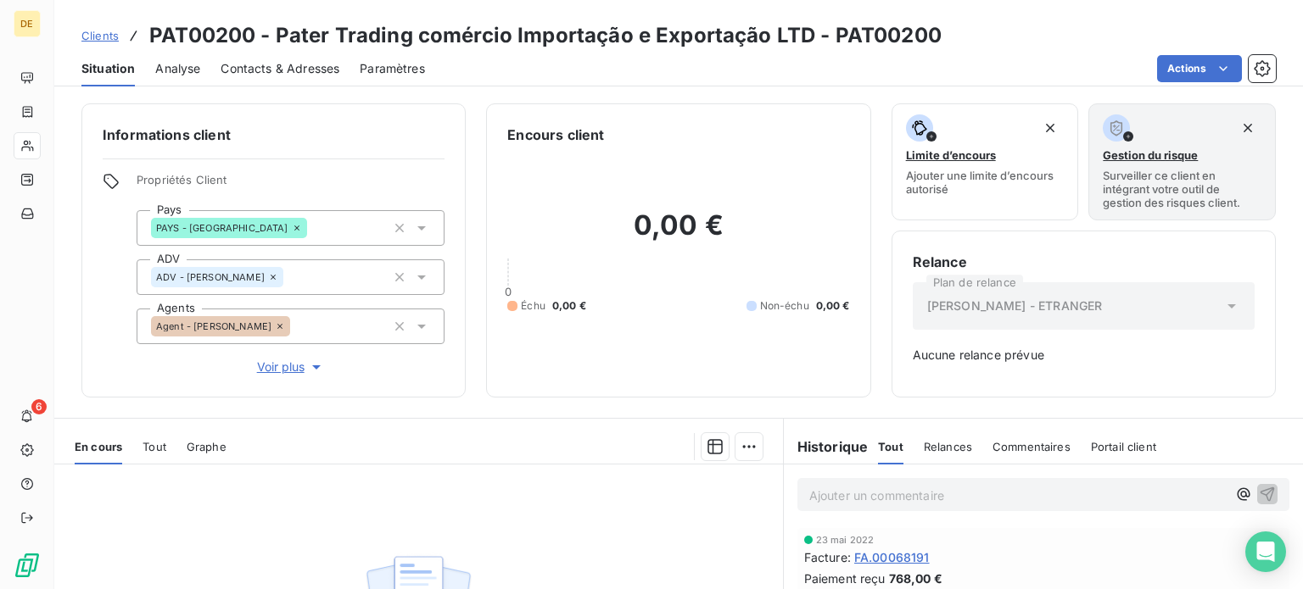
click at [309, 325] on div "Agent - [PERSON_NAME]" at bounding box center [291, 327] width 308 height 36
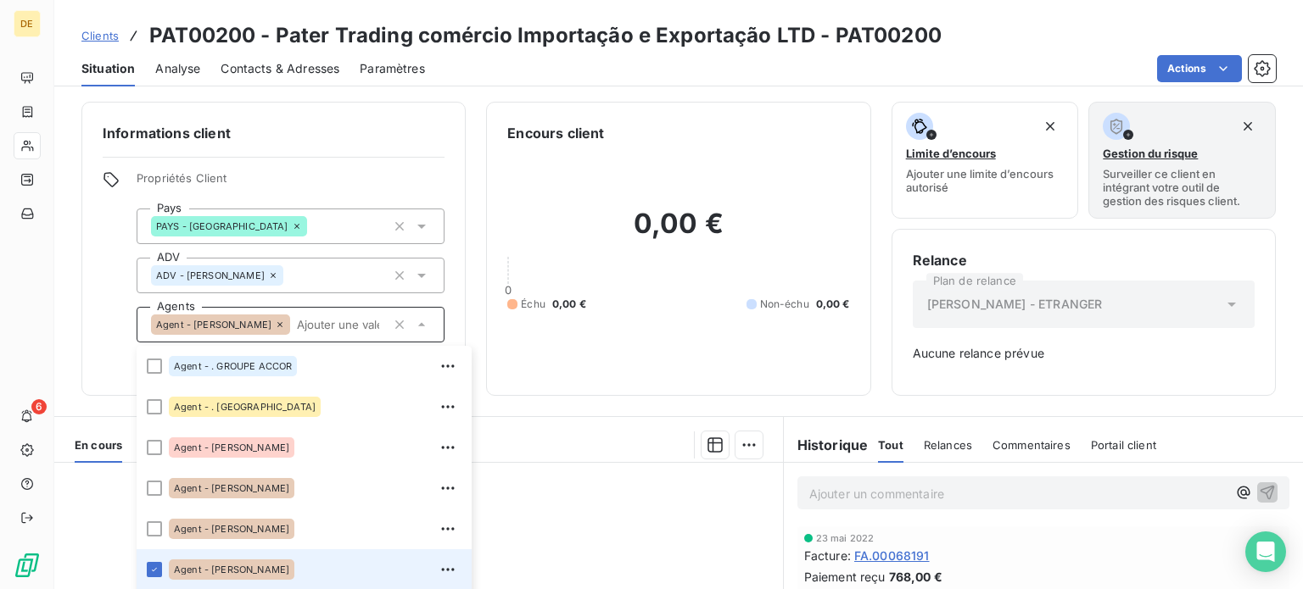
type input "A"
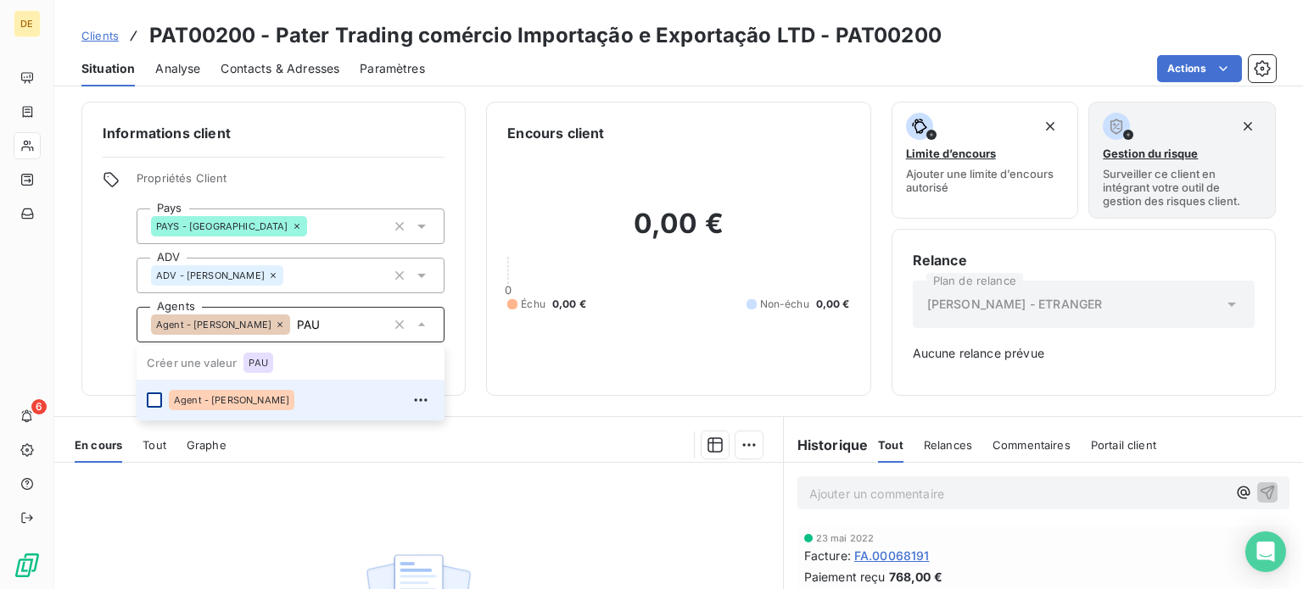
click at [154, 396] on div at bounding box center [154, 400] width 15 height 15
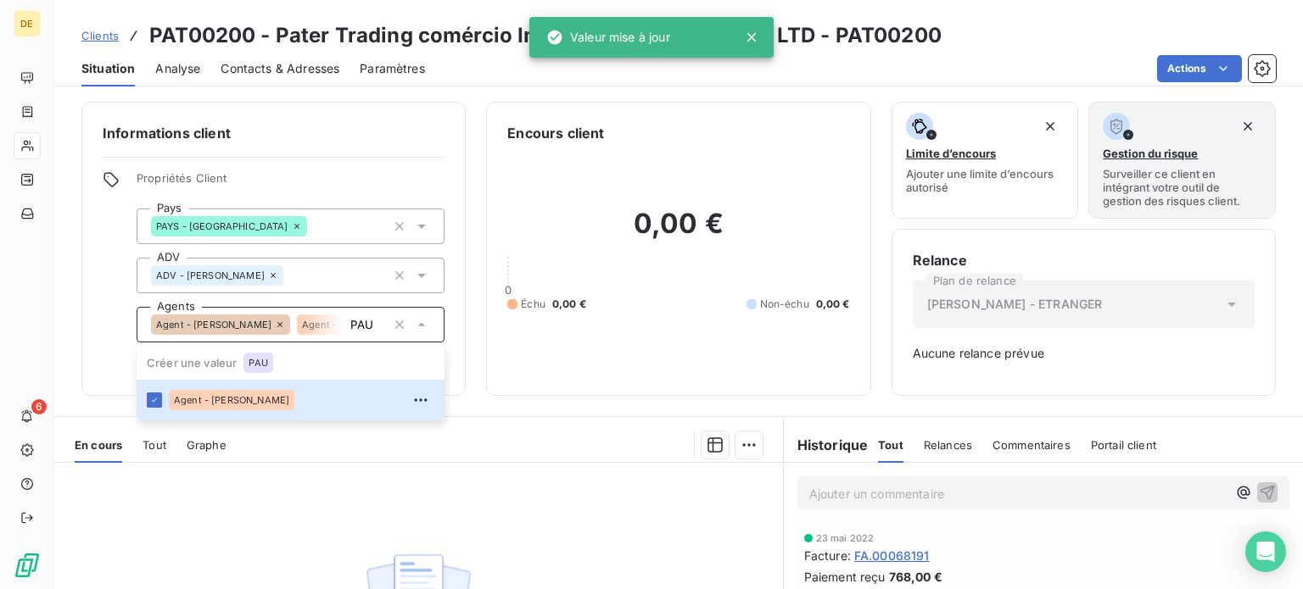
click at [276, 326] on icon at bounding box center [280, 325] width 10 height 10
type input "PAU"
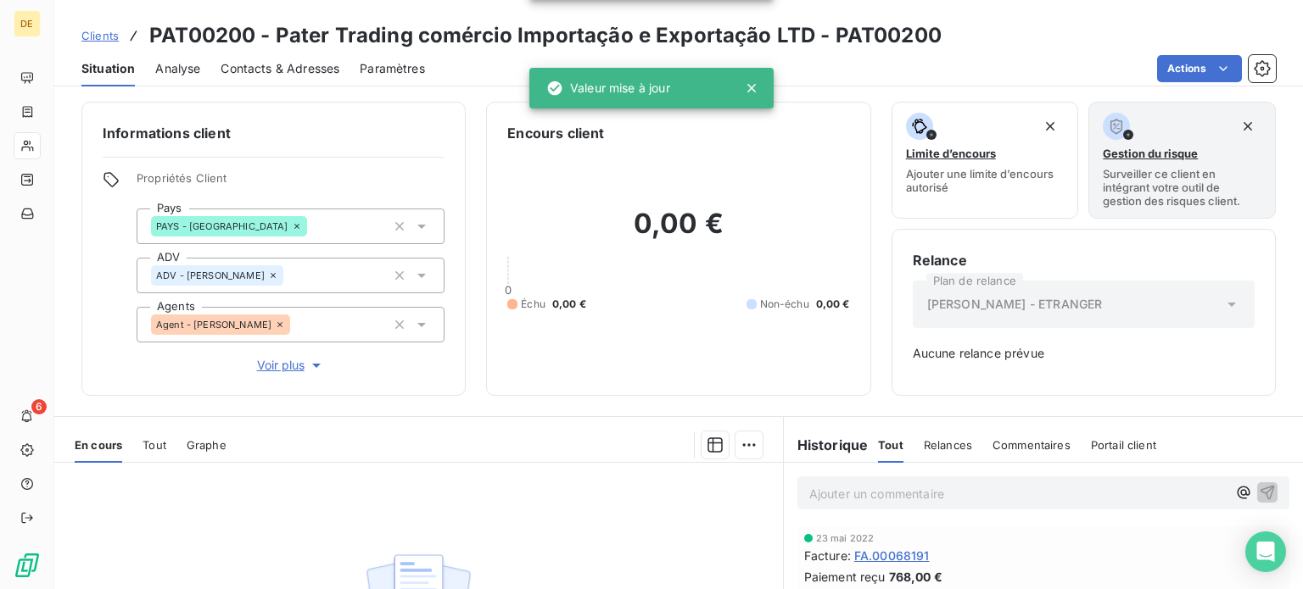
click at [304, 266] on div "ADV - [PERSON_NAME]" at bounding box center [291, 276] width 308 height 36
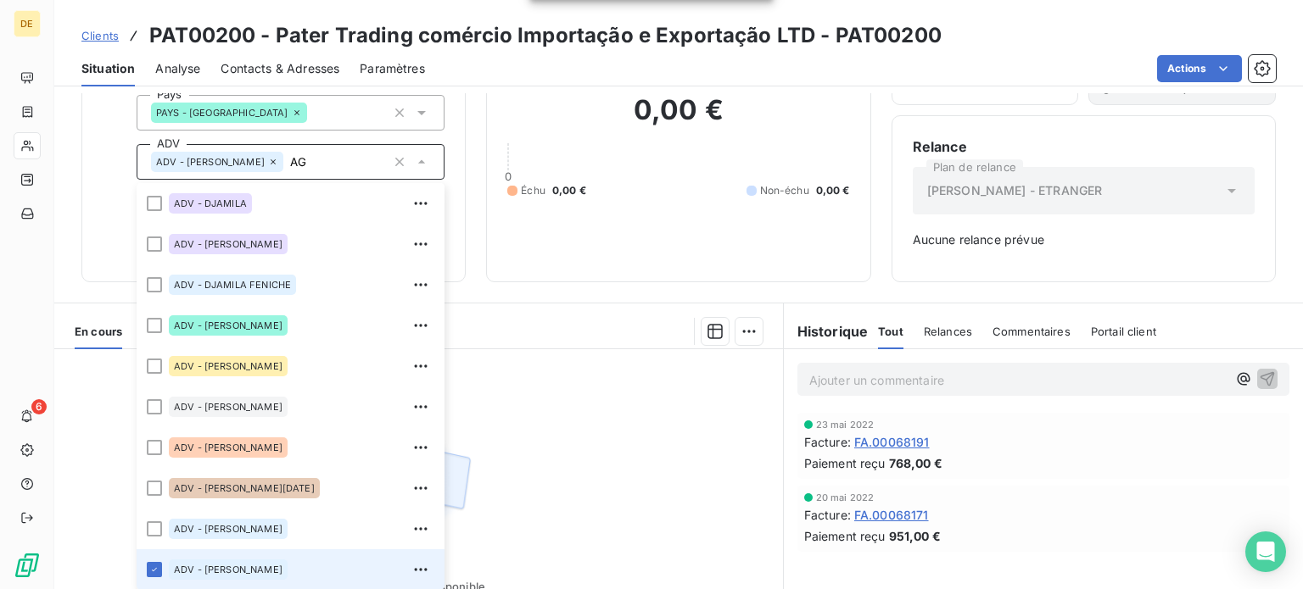
scroll to position [0, 0]
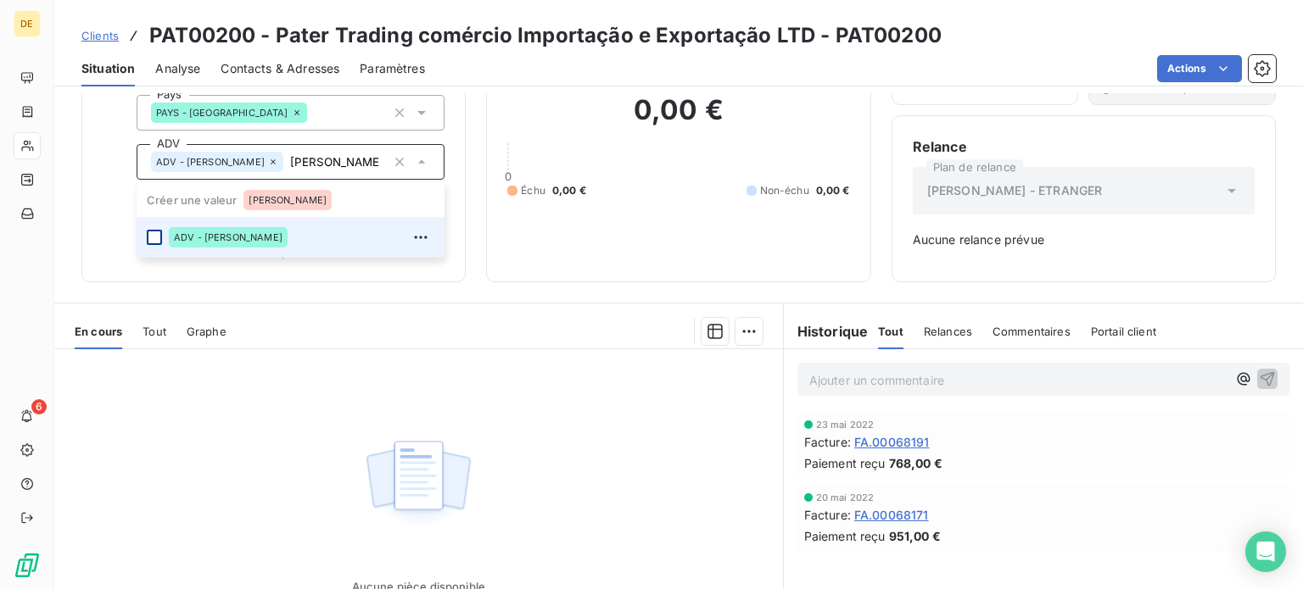
click at [151, 230] on div at bounding box center [154, 237] width 15 height 15
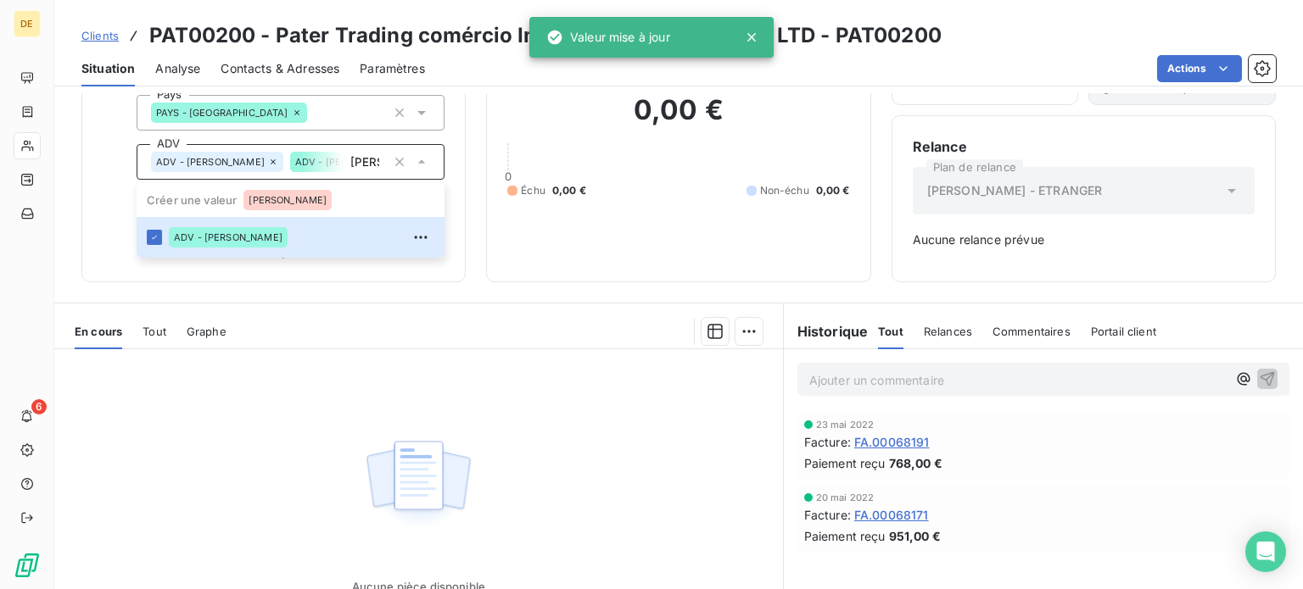
click at [270, 160] on icon at bounding box center [273, 162] width 10 height 10
type input "AGNES"
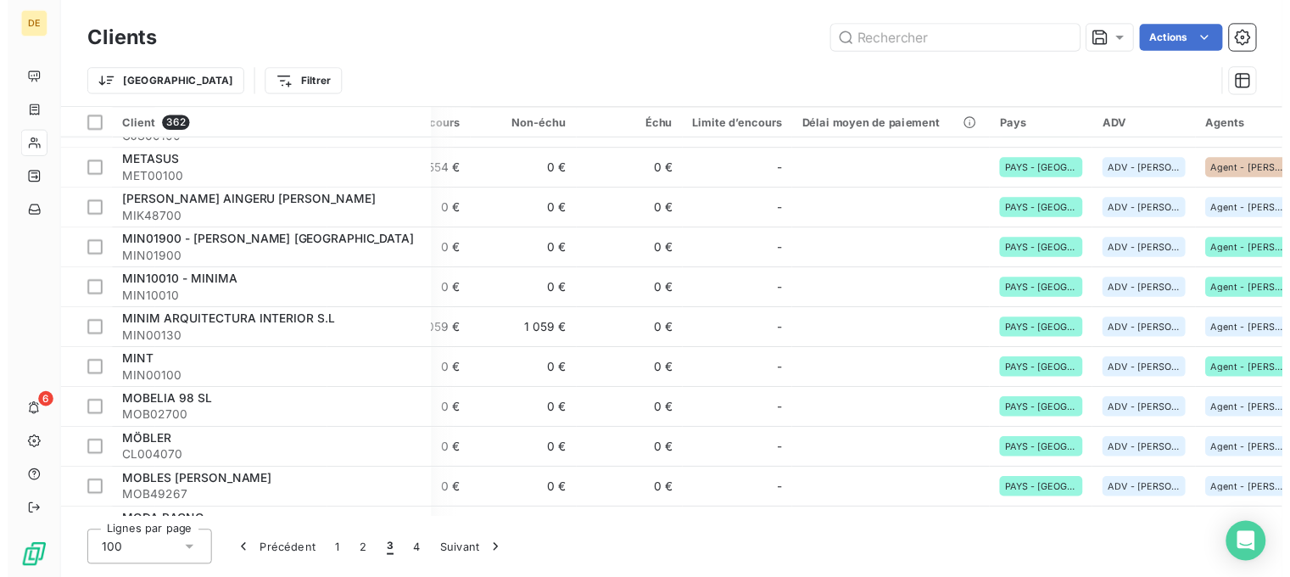
scroll to position [267, 295]
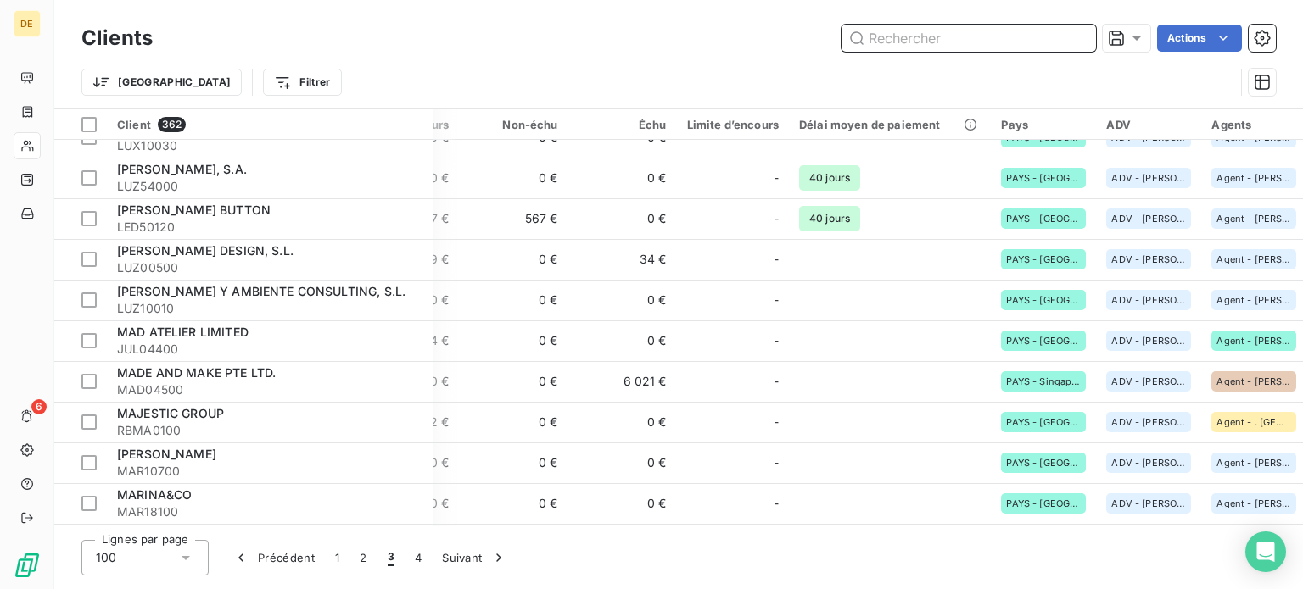
click at [919, 43] on input "text" at bounding box center [968, 38] width 254 height 27
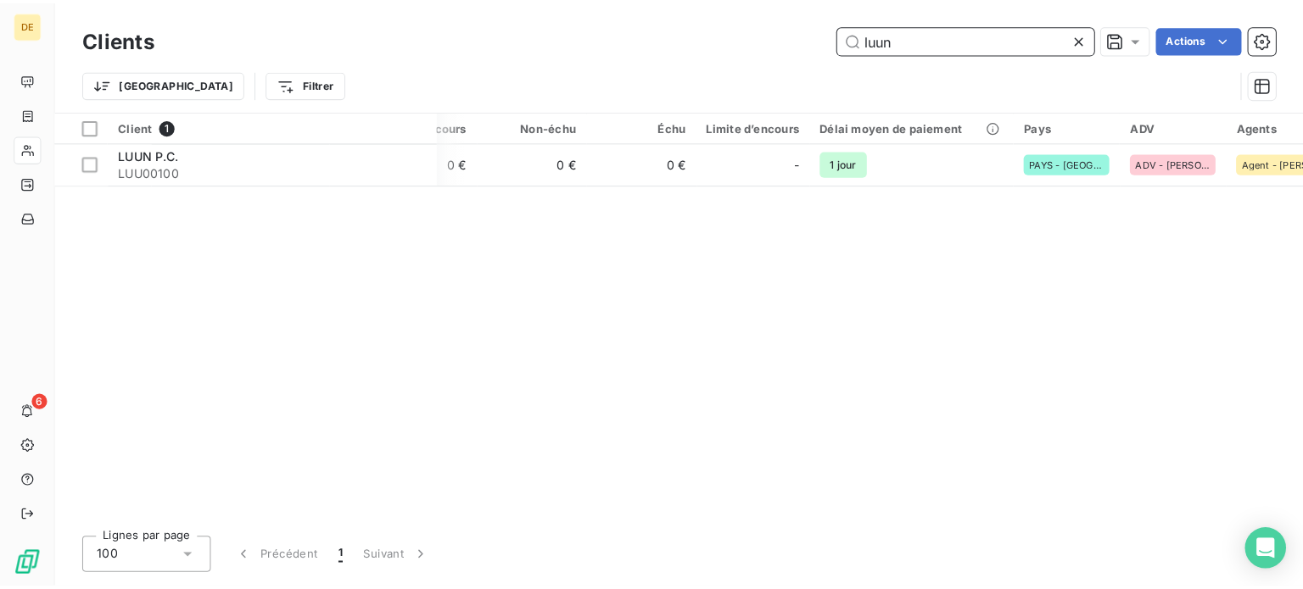
scroll to position [0, 282]
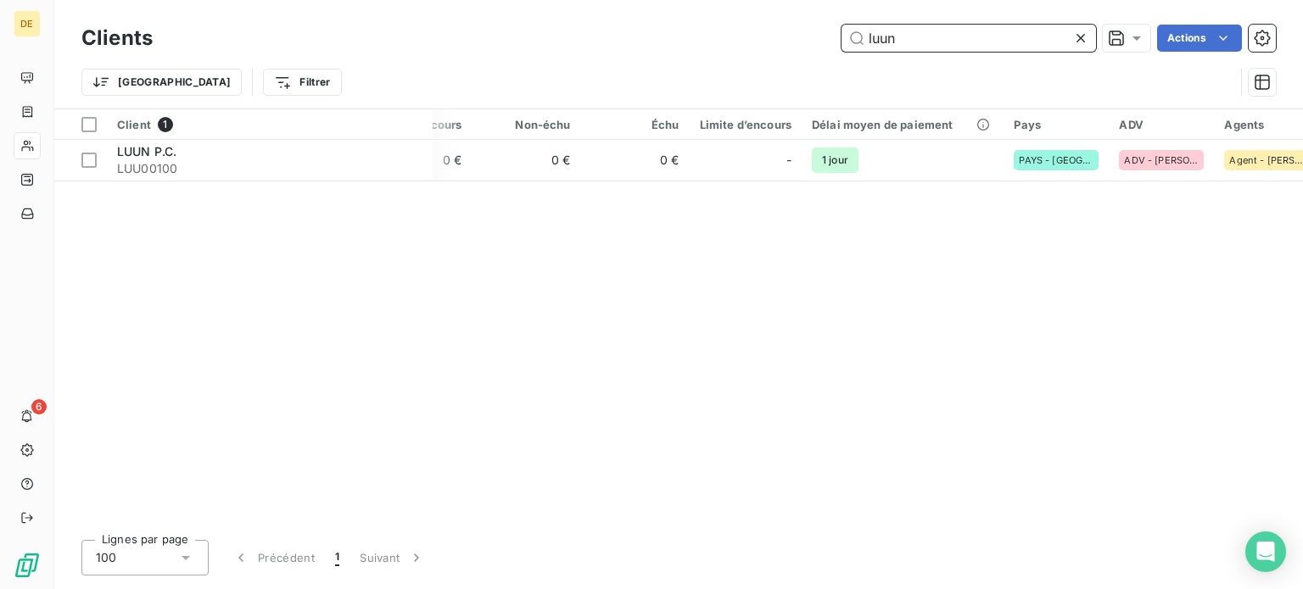
type input "luun"
